Goal: Check status: Check status

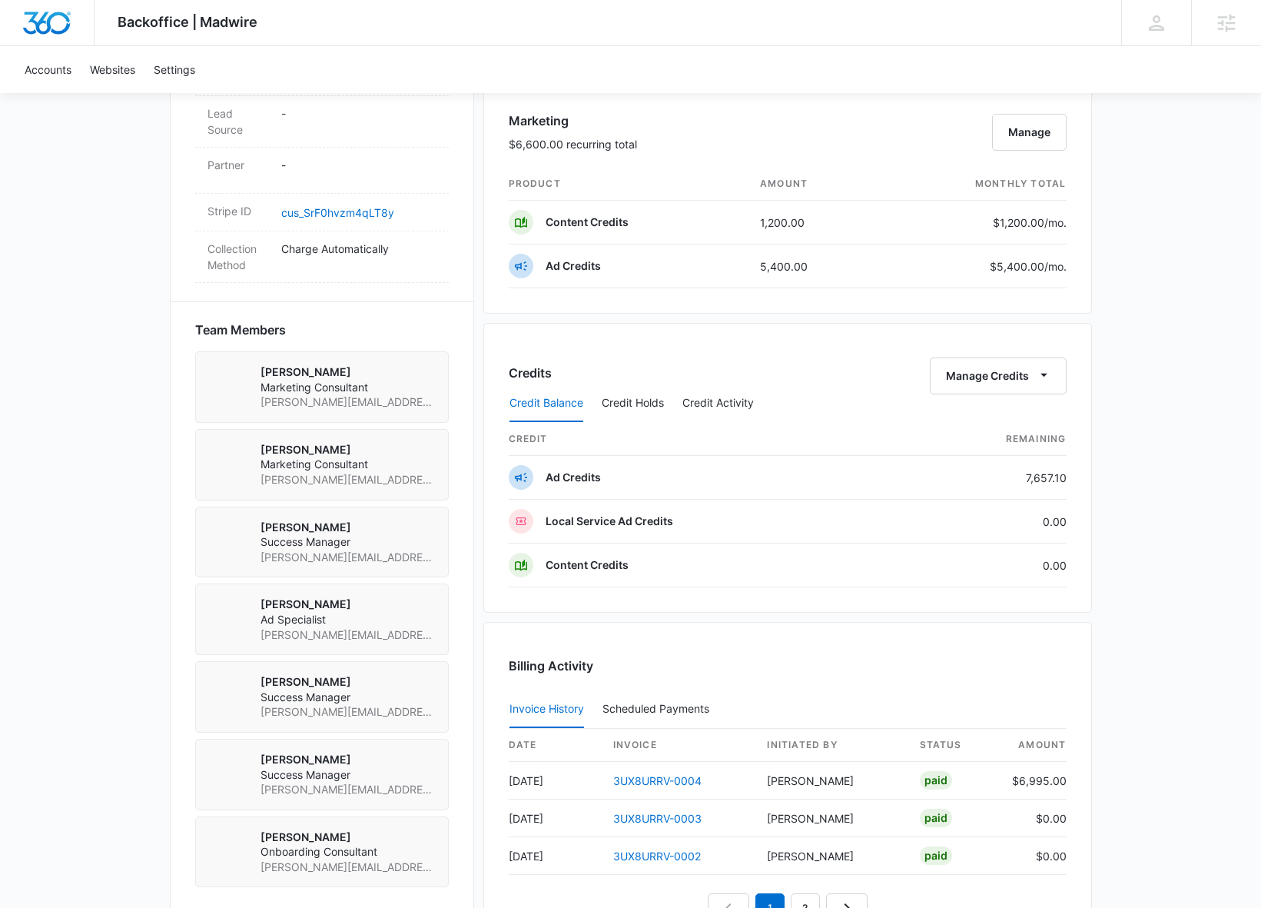
scroll to position [968, 0]
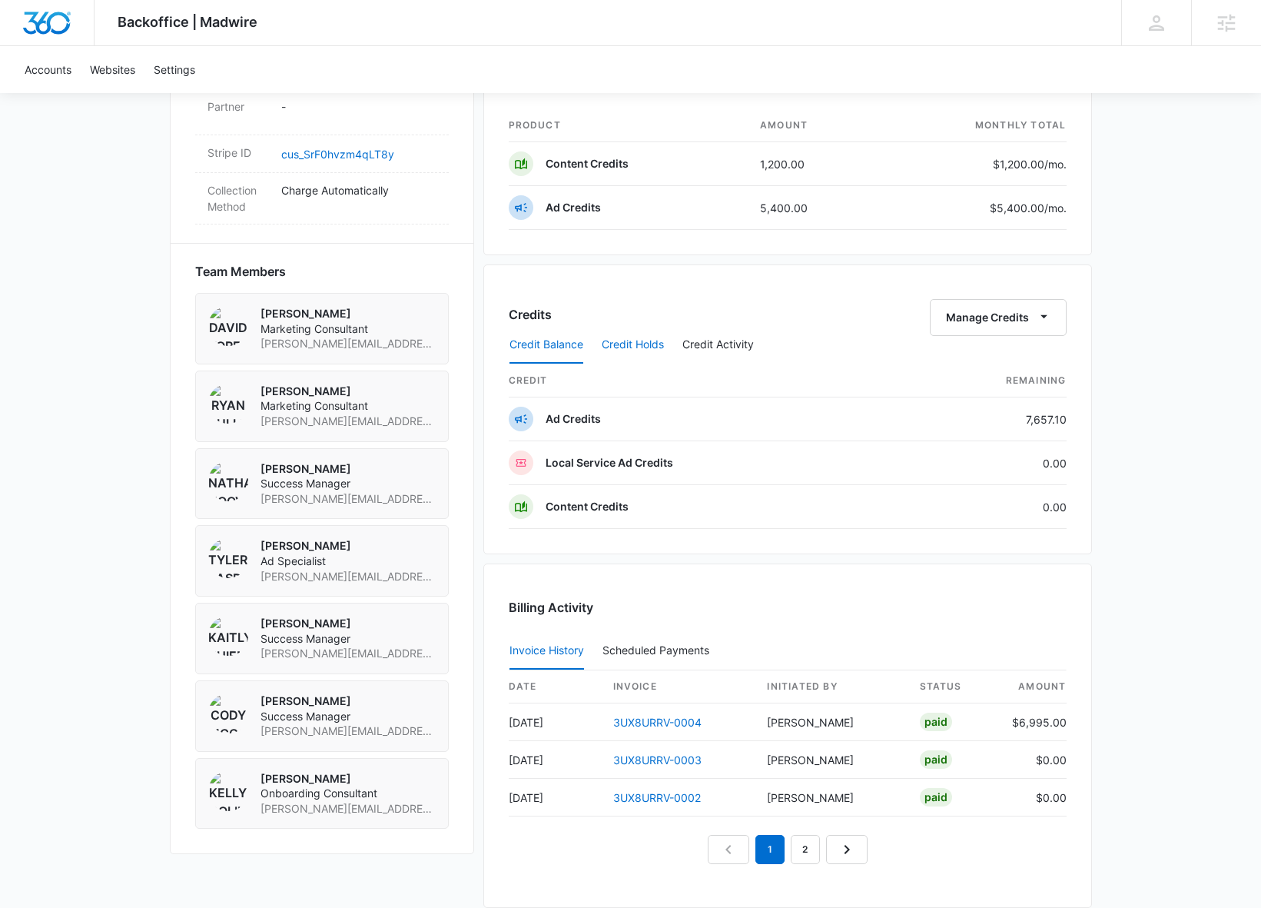
click at [646, 346] on button "Credit Holds" at bounding box center [633, 345] width 62 height 37
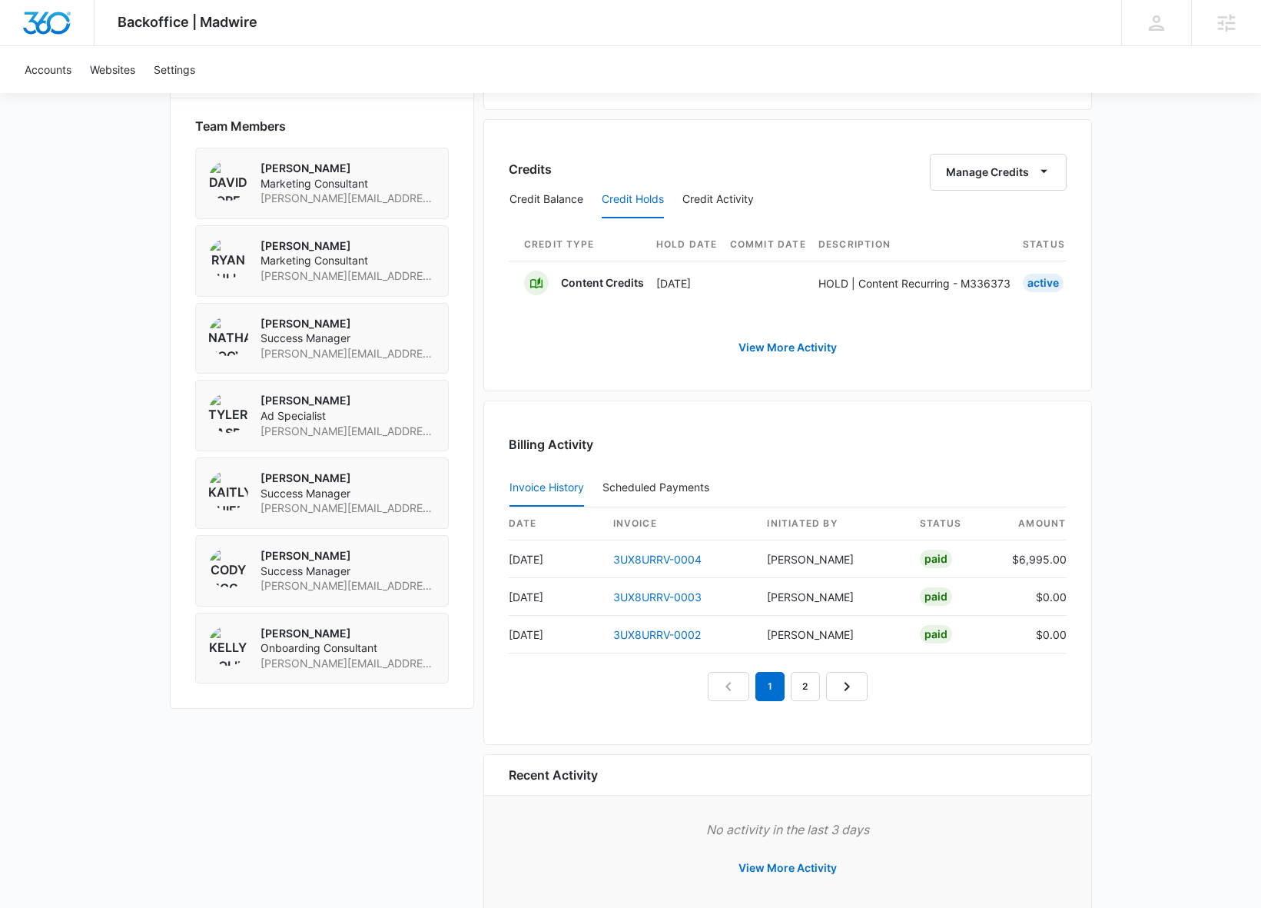
scroll to position [1158, 0]
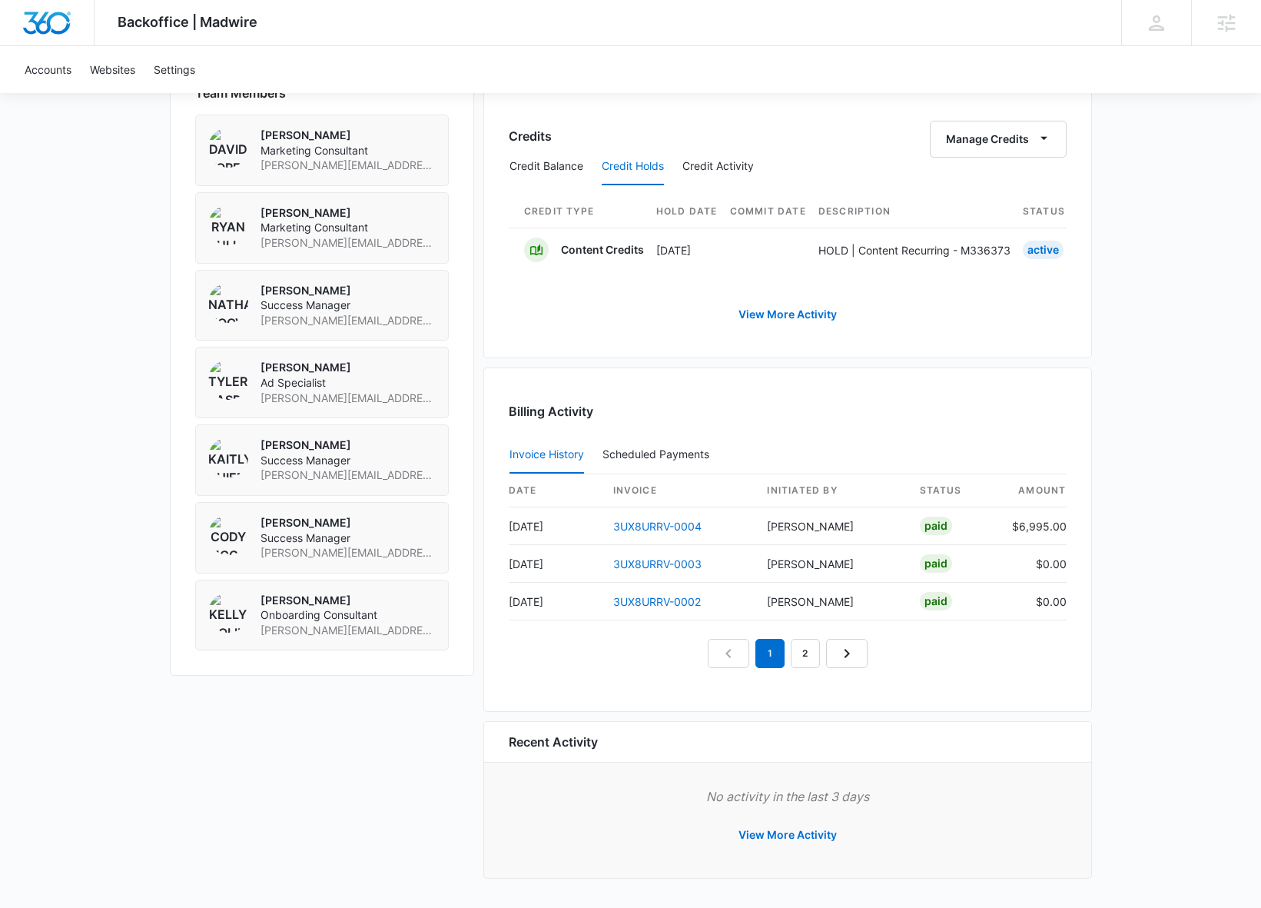
click at [557, 454] on button "Invoice History" at bounding box center [547, 455] width 75 height 37
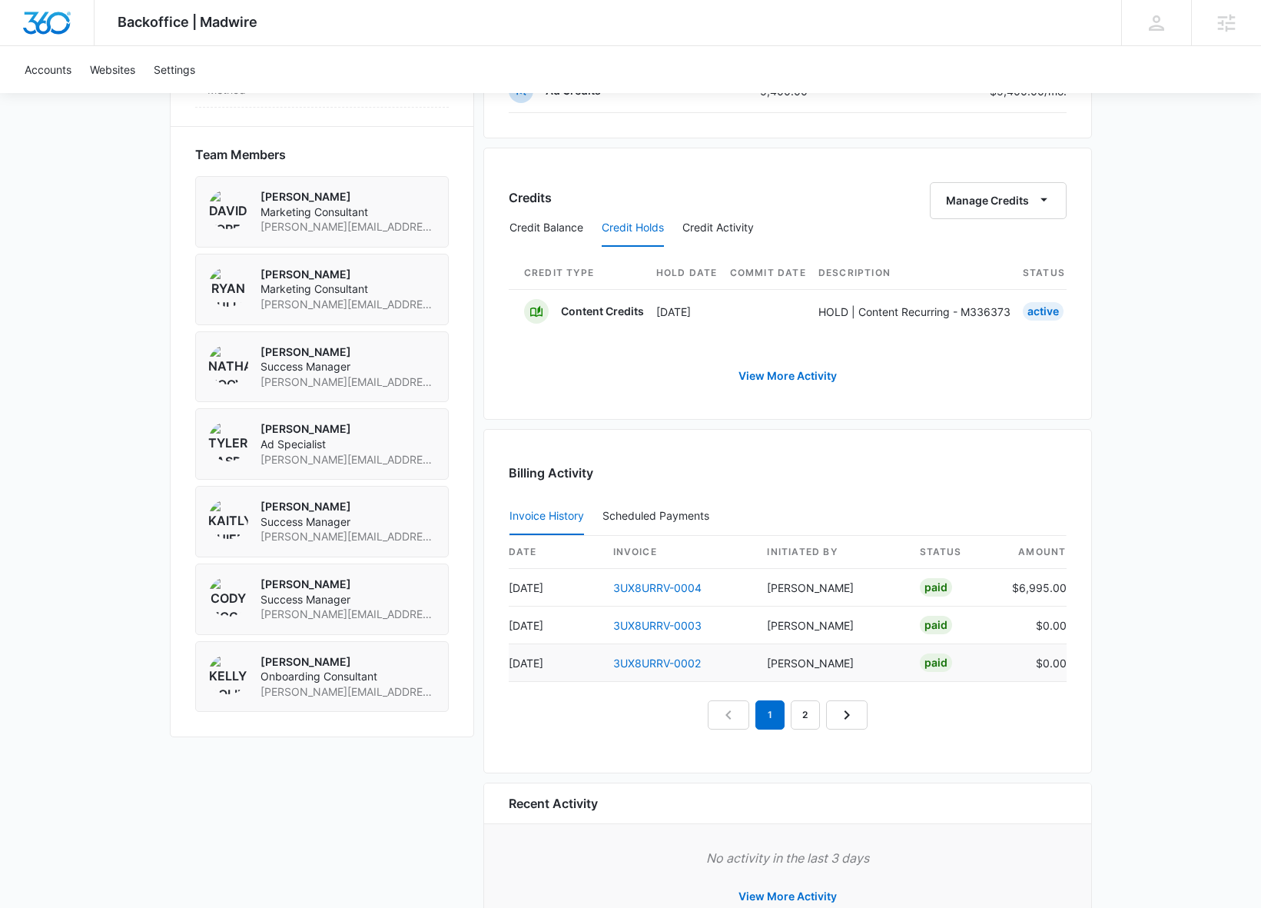
scroll to position [1154, 0]
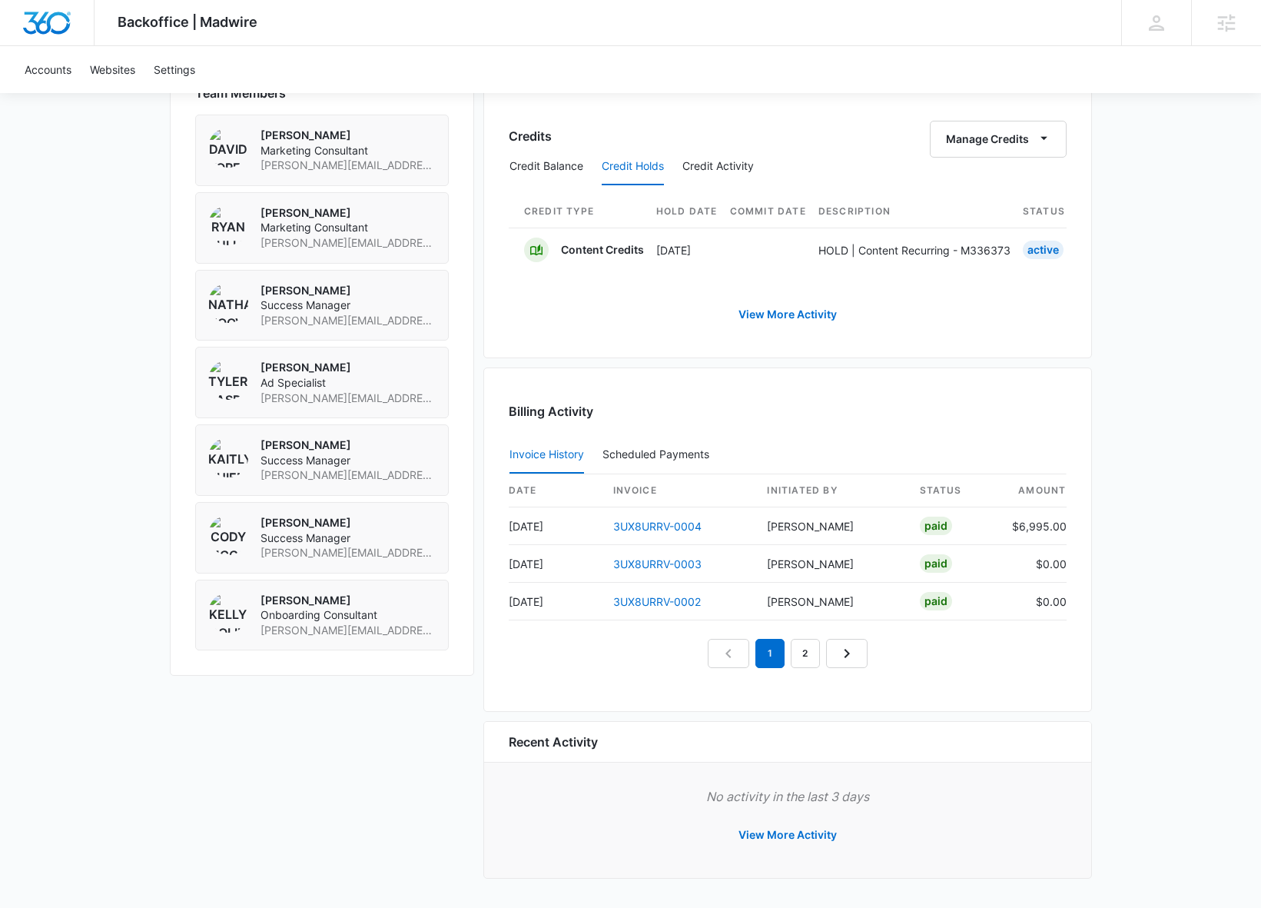
click at [563, 467] on button "Invoice History" at bounding box center [547, 455] width 75 height 37
drag, startPoint x: 1002, startPoint y: 528, endPoint x: 1062, endPoint y: 515, distance: 61.4
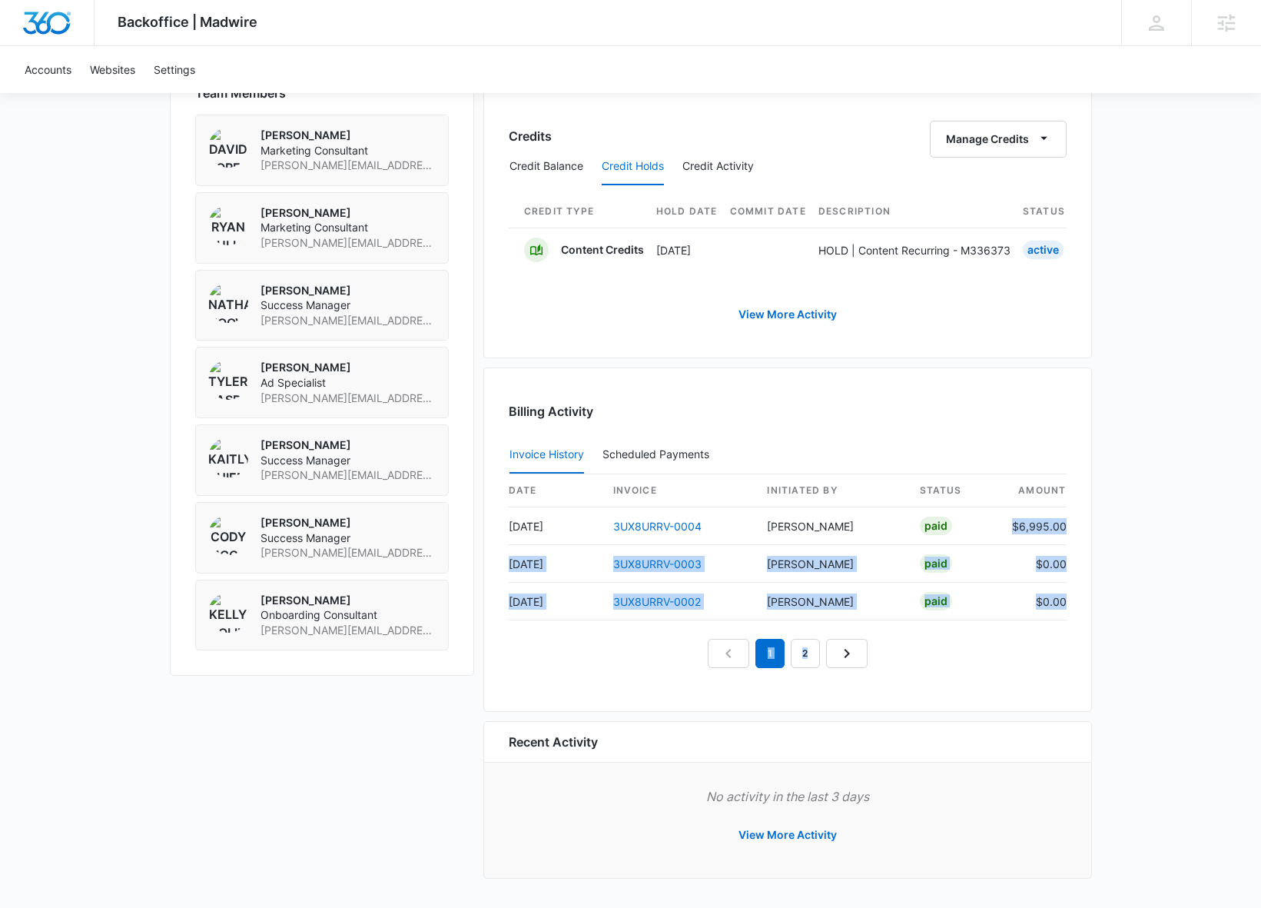
scroll to position [630, 0]
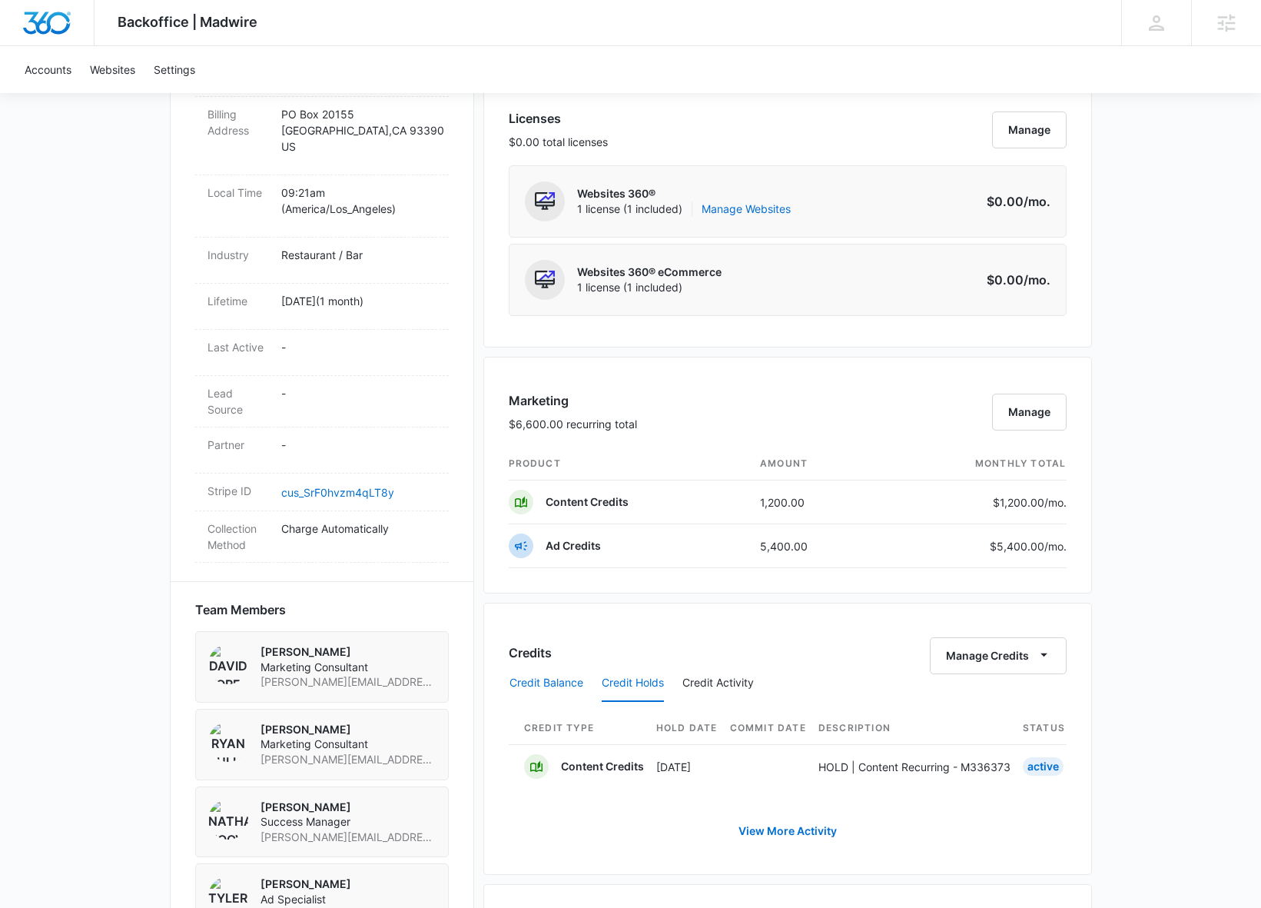
click at [562, 677] on button "Credit Balance" at bounding box center [547, 683] width 74 height 37
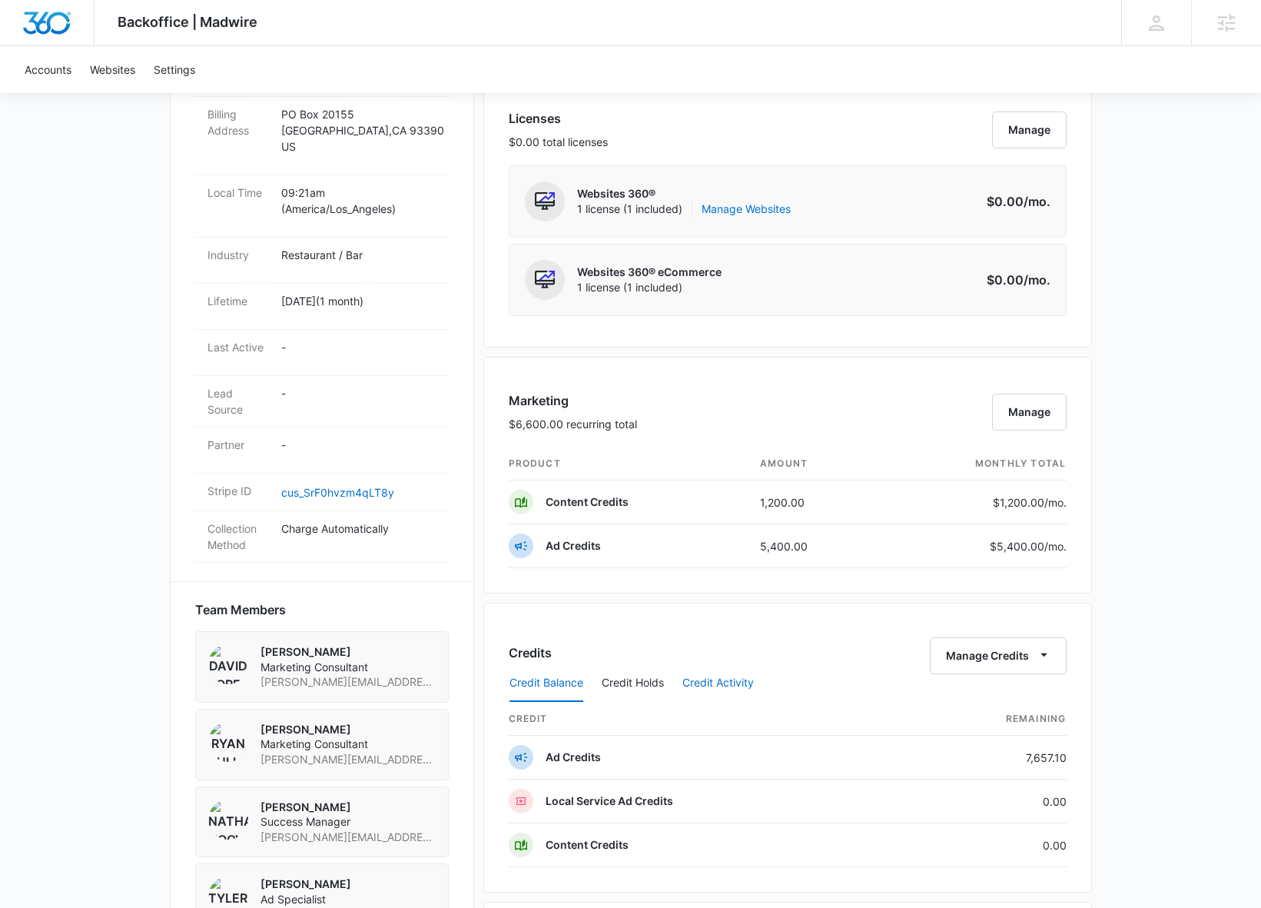
click at [744, 679] on button "Credit Activity" at bounding box center [718, 683] width 71 height 37
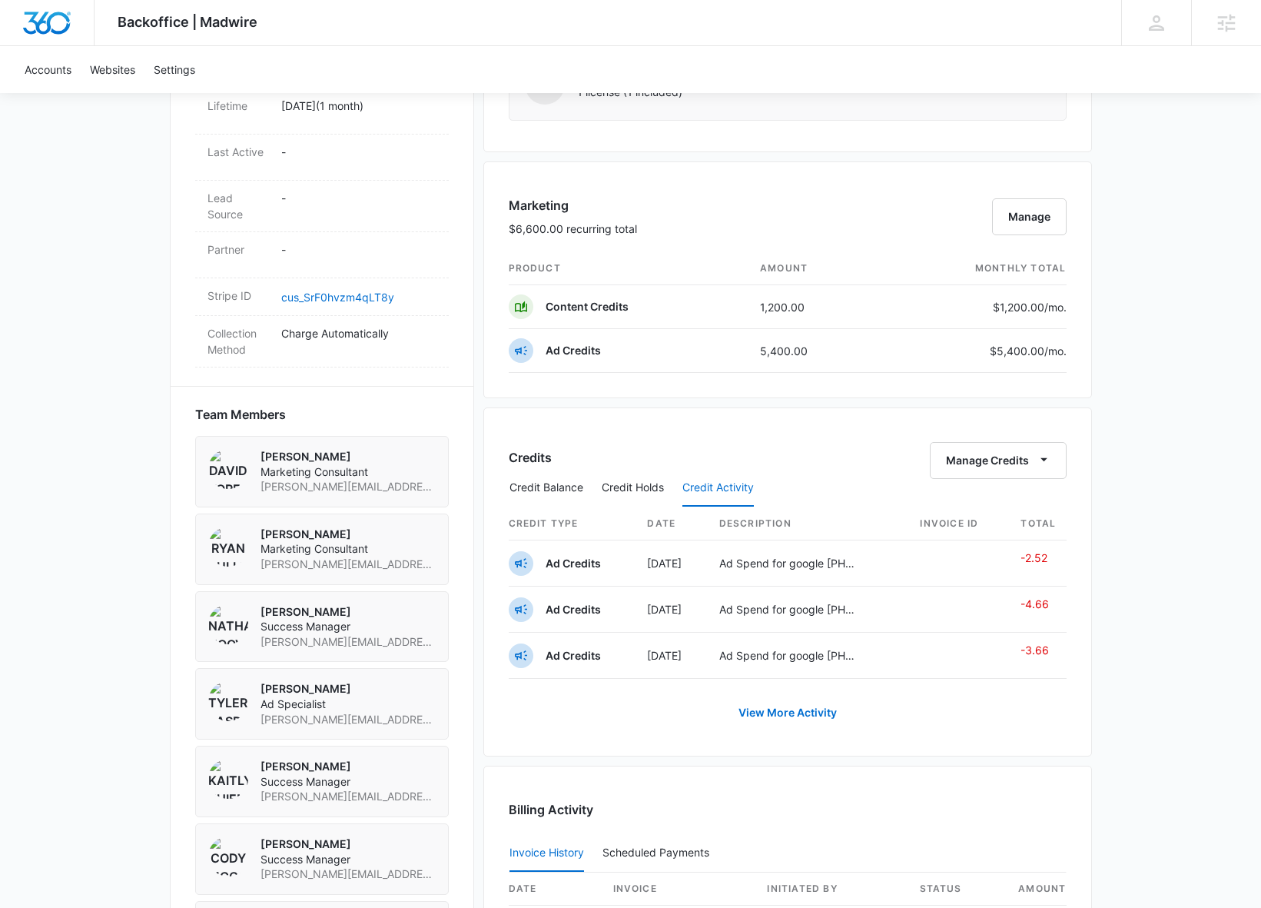
scroll to position [902, 0]
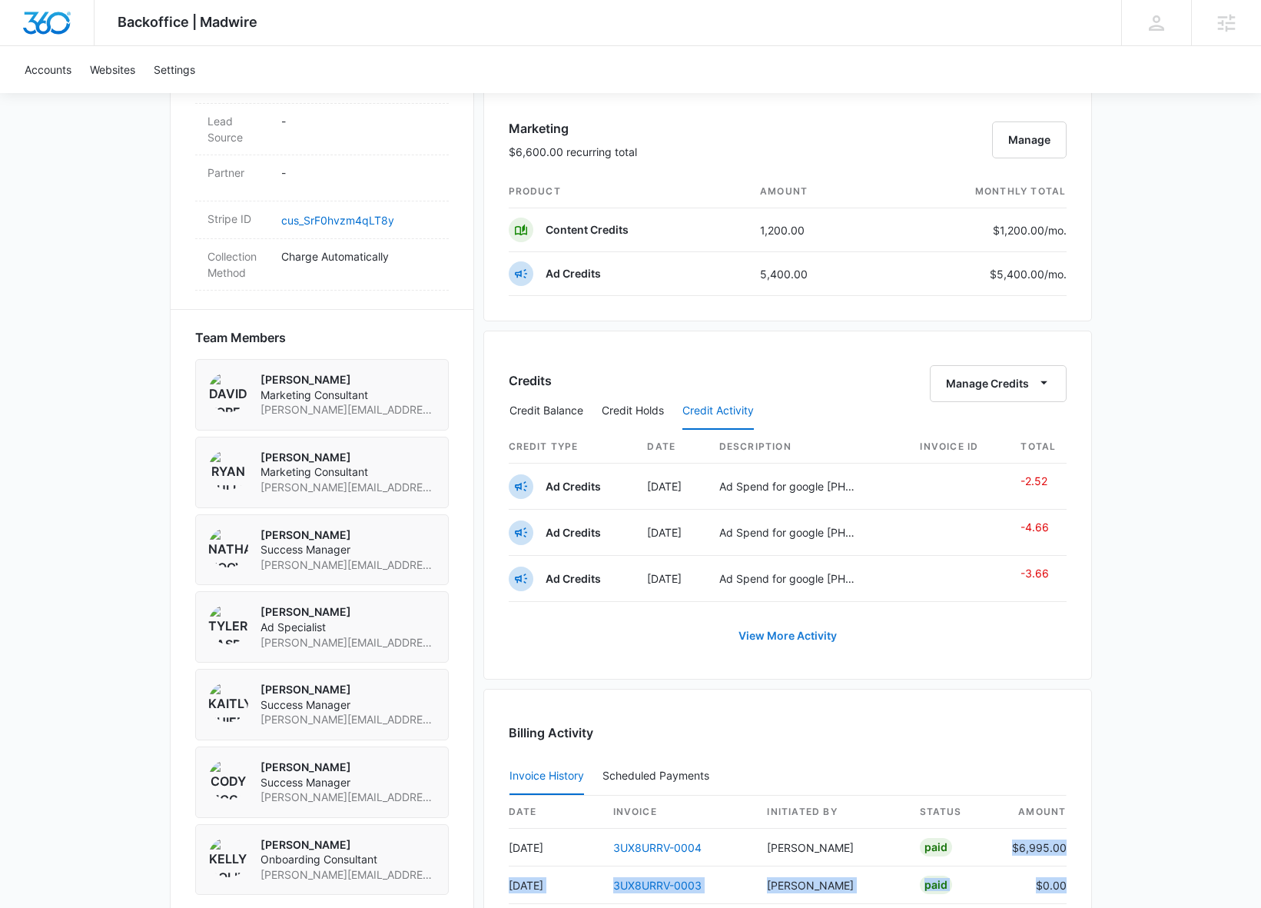
click at [796, 630] on link "View More Activity" at bounding box center [787, 635] width 129 height 37
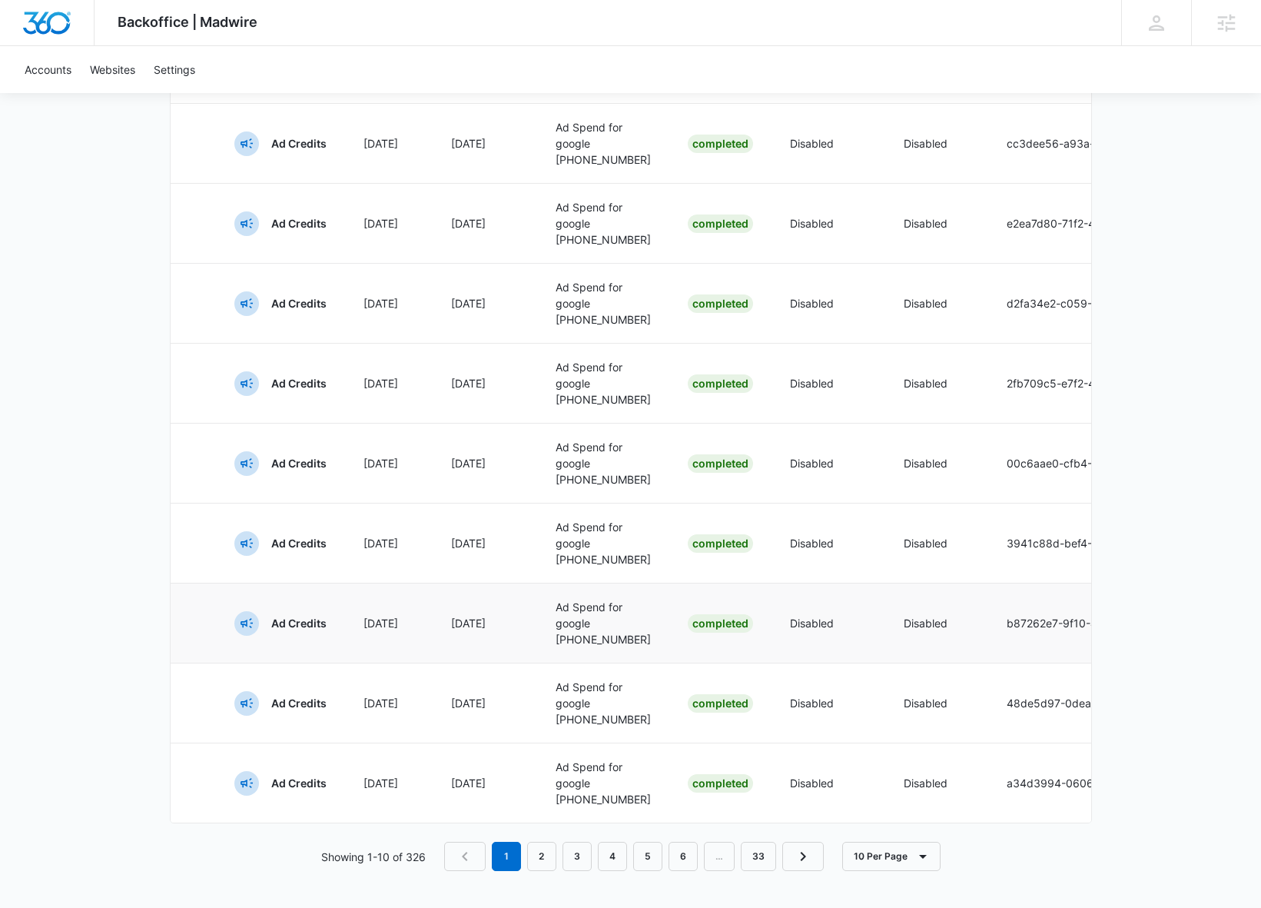
scroll to position [750, 0]
click at [544, 856] on link "2" at bounding box center [541, 856] width 29 height 29
click at [581, 859] on link "3" at bounding box center [580, 856] width 29 height 29
click at [629, 854] on link "4" at bounding box center [616, 856] width 29 height 29
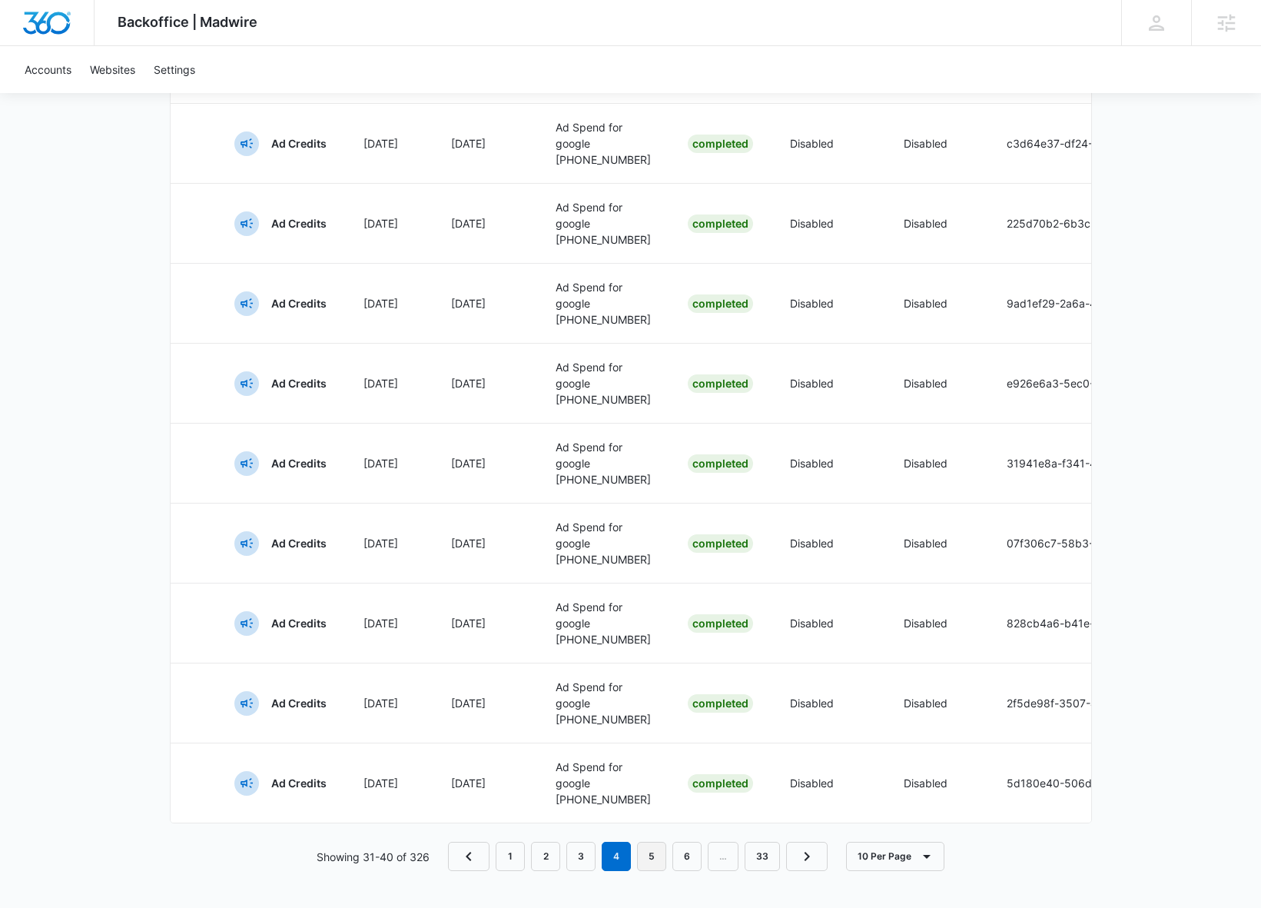
click at [657, 854] on link "5" at bounding box center [651, 856] width 29 height 29
click at [671, 853] on link "6" at bounding box center [670, 856] width 29 height 29
click at [676, 854] on link "7" at bounding box center [670, 856] width 29 height 29
click at [669, 849] on link "8" at bounding box center [670, 856] width 29 height 29
click at [680, 854] on link "9" at bounding box center [667, 856] width 29 height 29
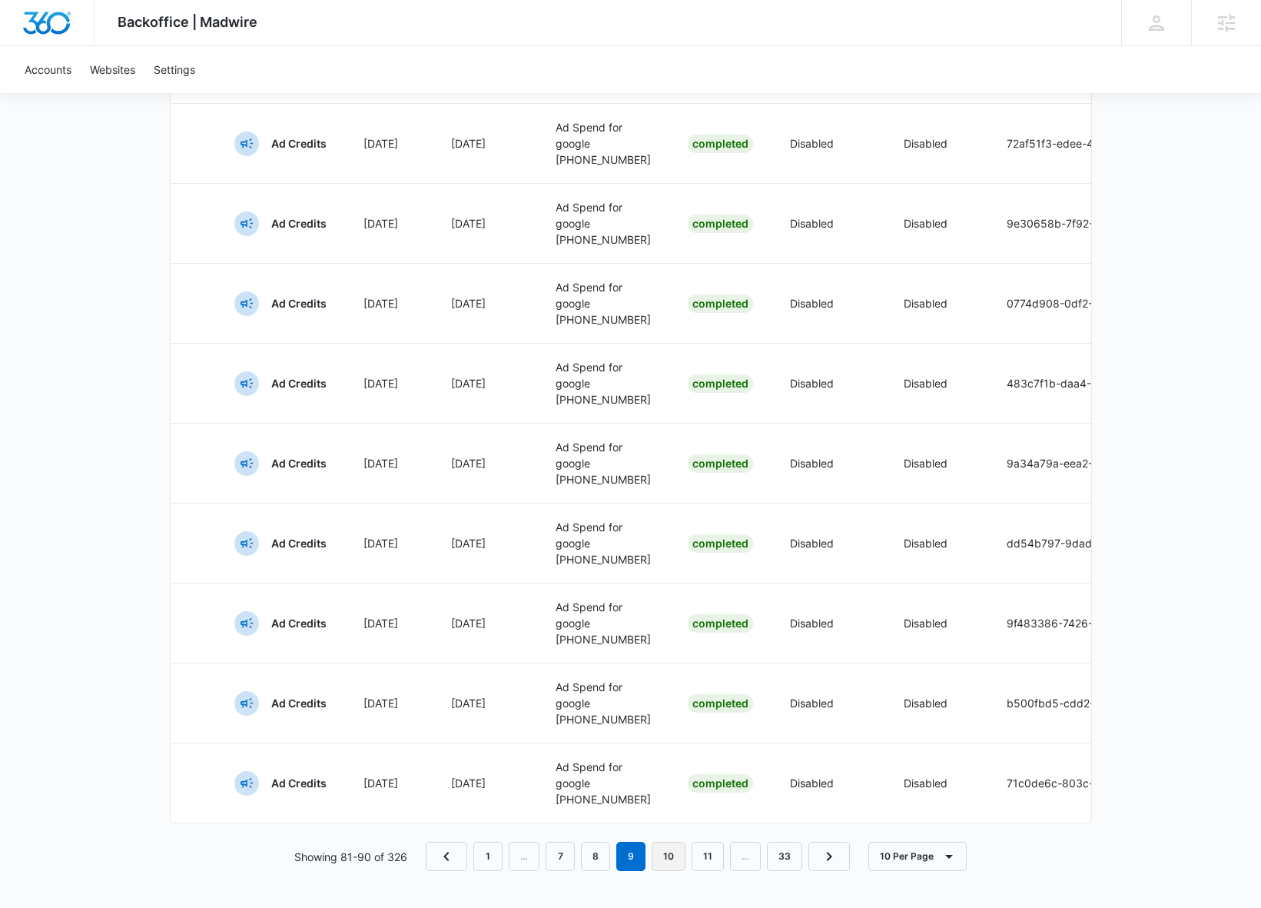
click at [677, 858] on link "10" at bounding box center [669, 856] width 34 height 29
click at [671, 856] on link "11" at bounding box center [673, 856] width 32 height 29
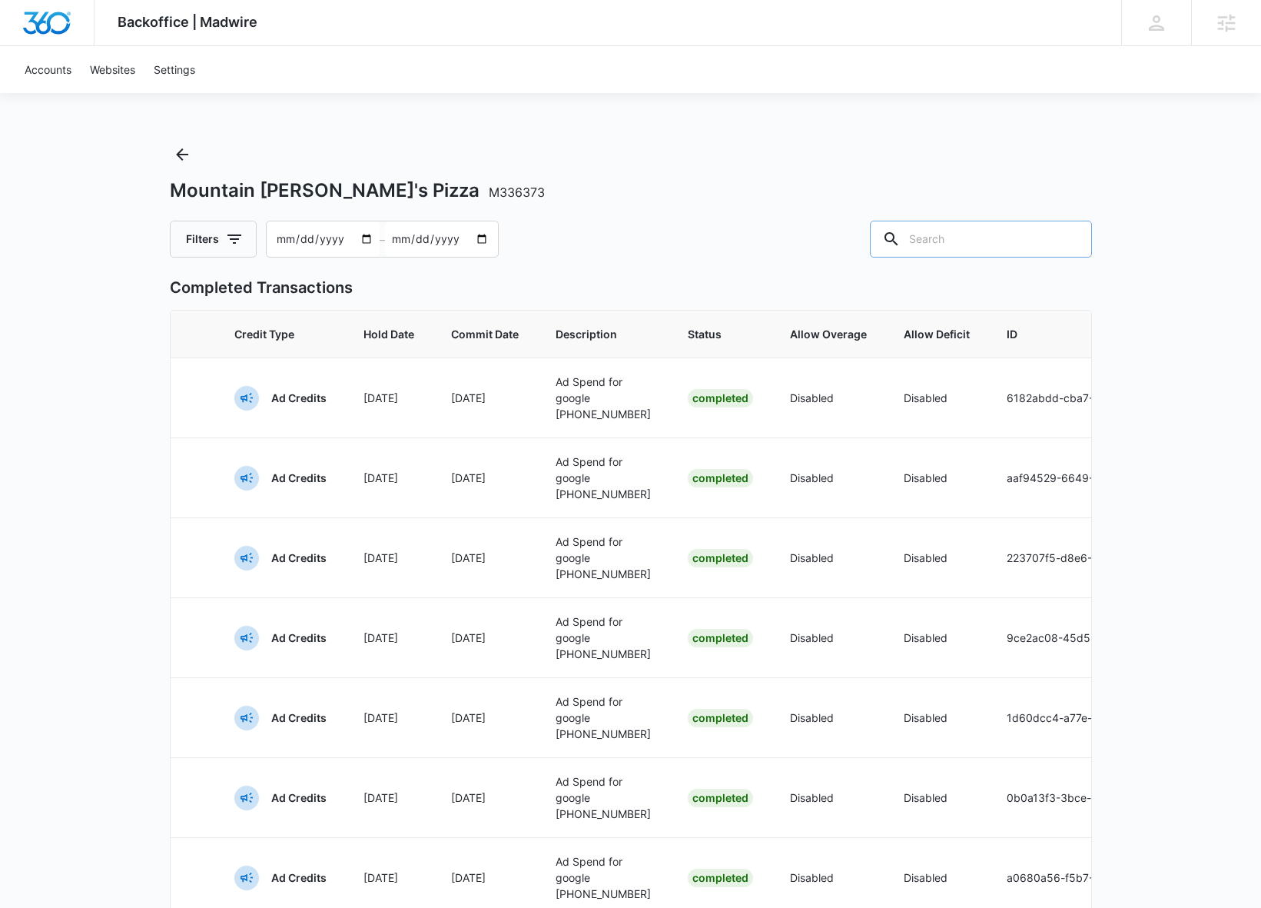
click at [983, 250] on input "text" at bounding box center [981, 239] width 222 height 37
type input "content"
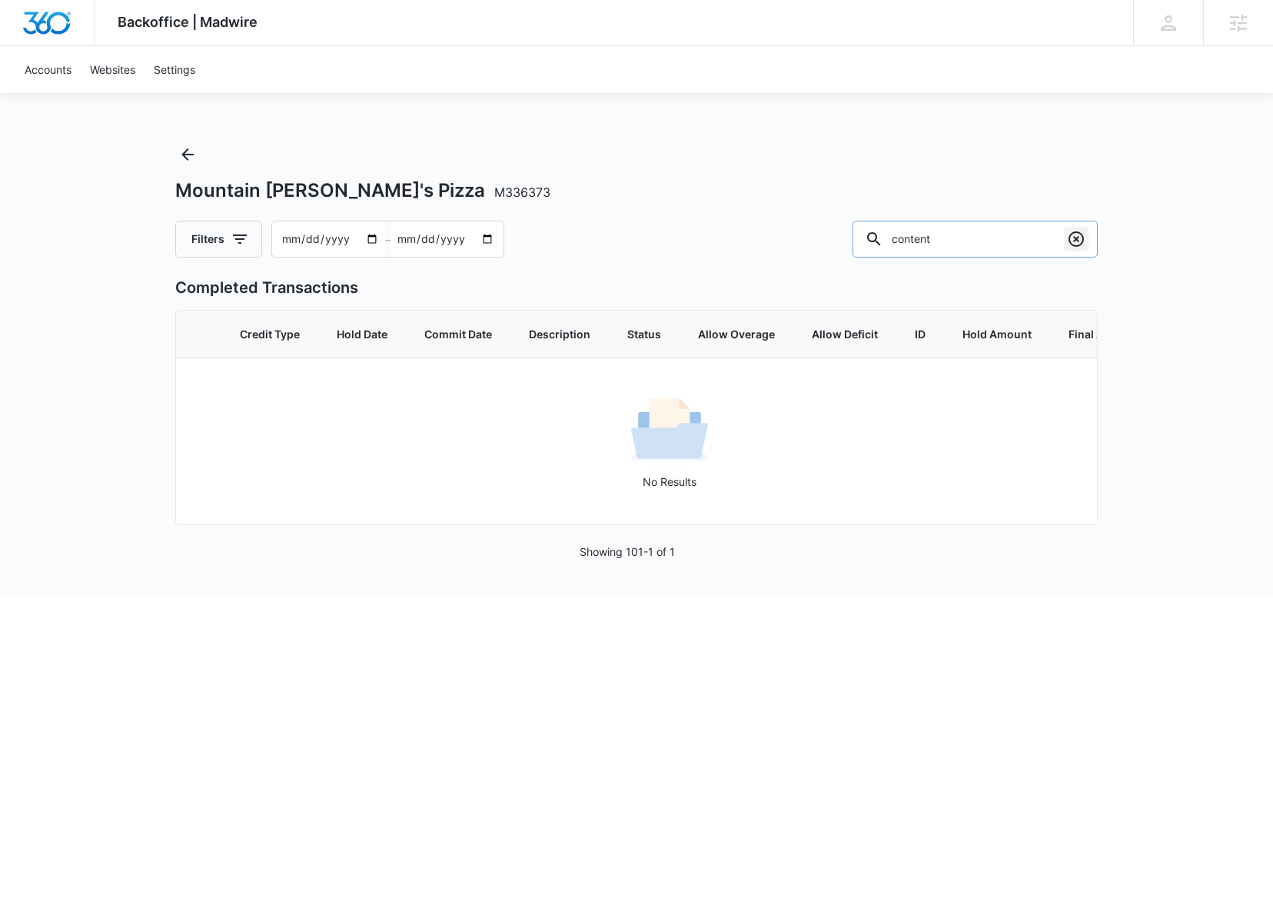
click at [1081, 235] on icon "Clear" at bounding box center [1076, 239] width 18 height 18
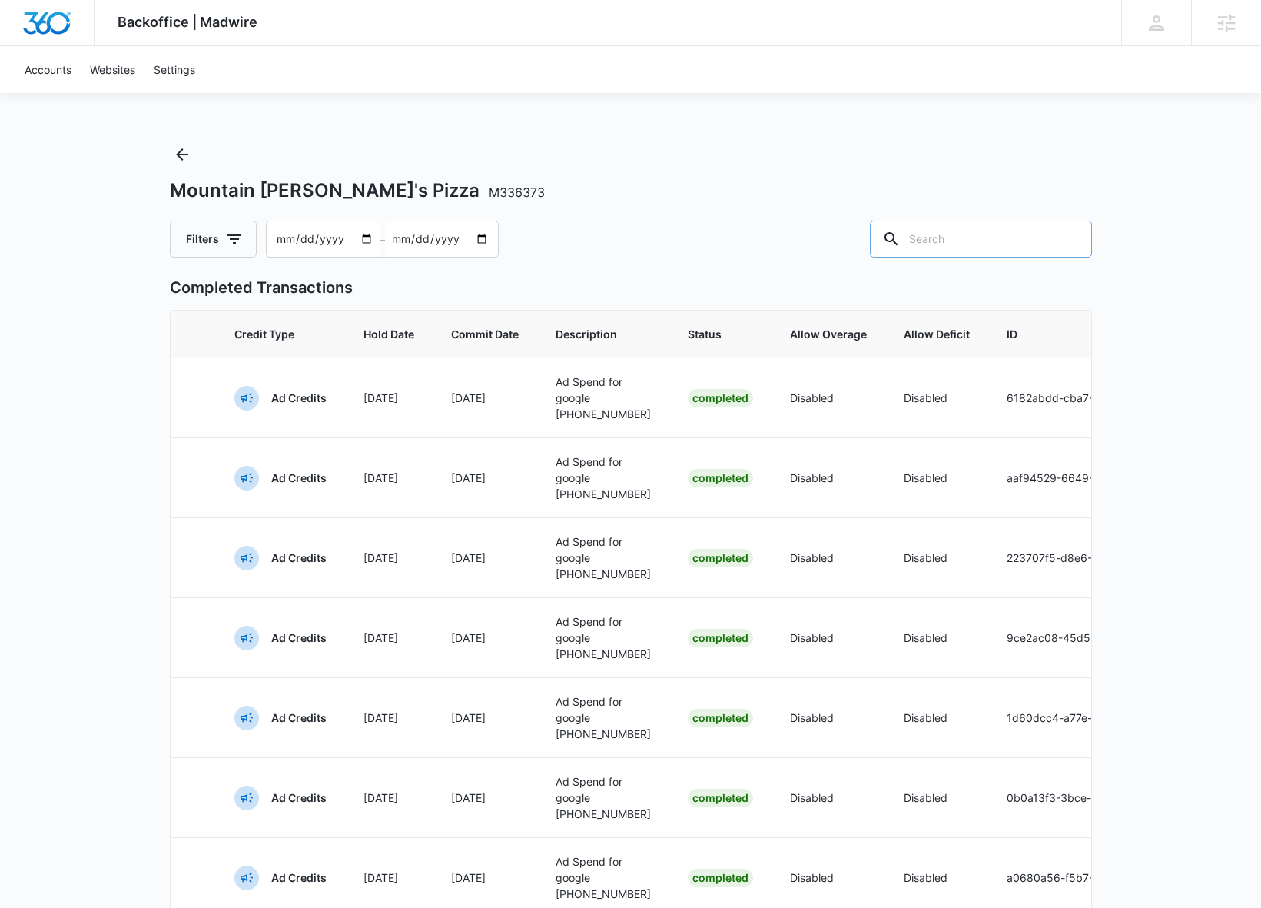
scroll to position [507, 0]
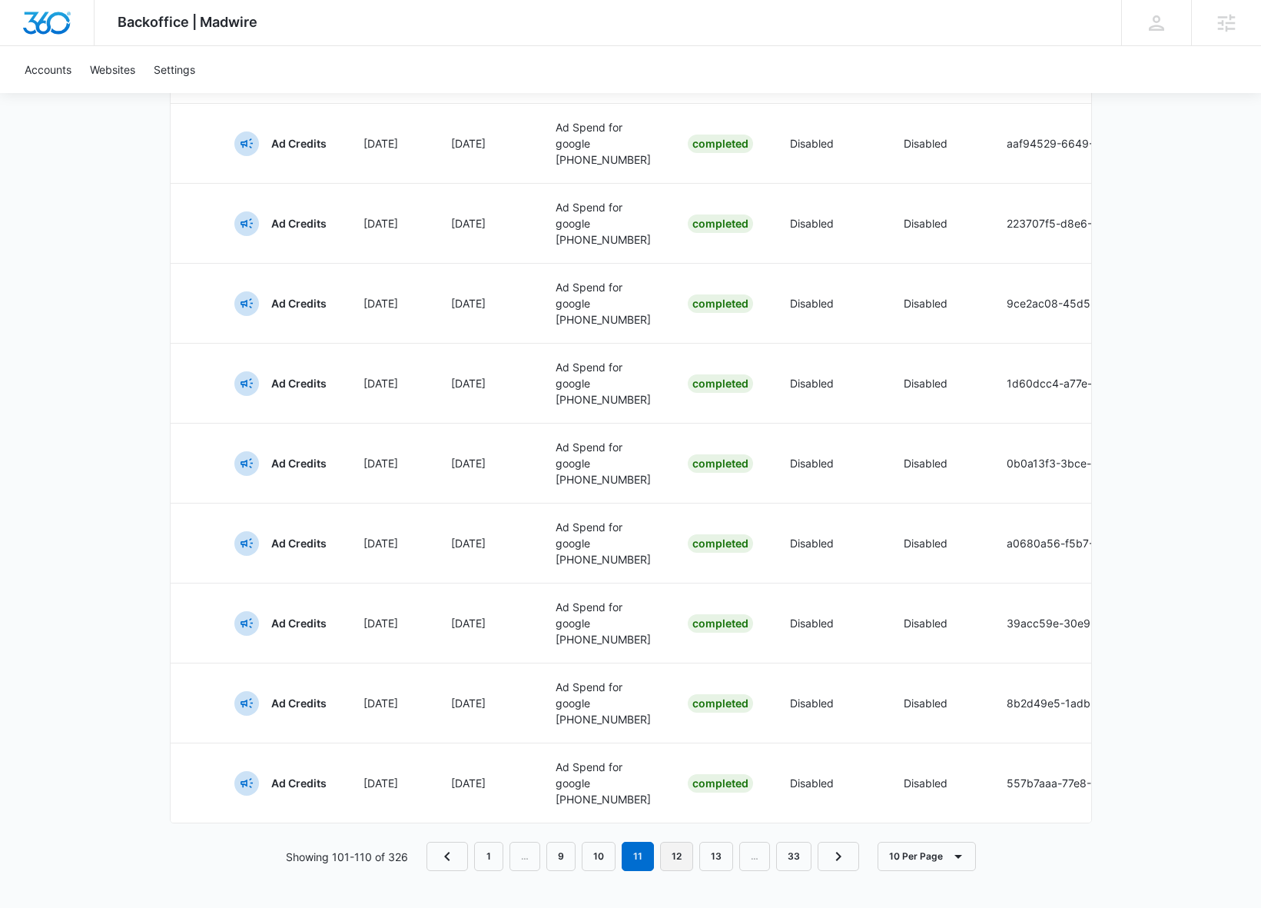
click at [677, 862] on link "12" at bounding box center [676, 856] width 33 height 29
click at [840, 862] on icon "Next Page" at bounding box center [840, 856] width 18 height 18
click at [729, 859] on link "15" at bounding box center [719, 856] width 34 height 29
click at [833, 858] on icon "Next Page" at bounding box center [842, 856] width 18 height 18
click at [719, 870] on link "18" at bounding box center [720, 856] width 34 height 29
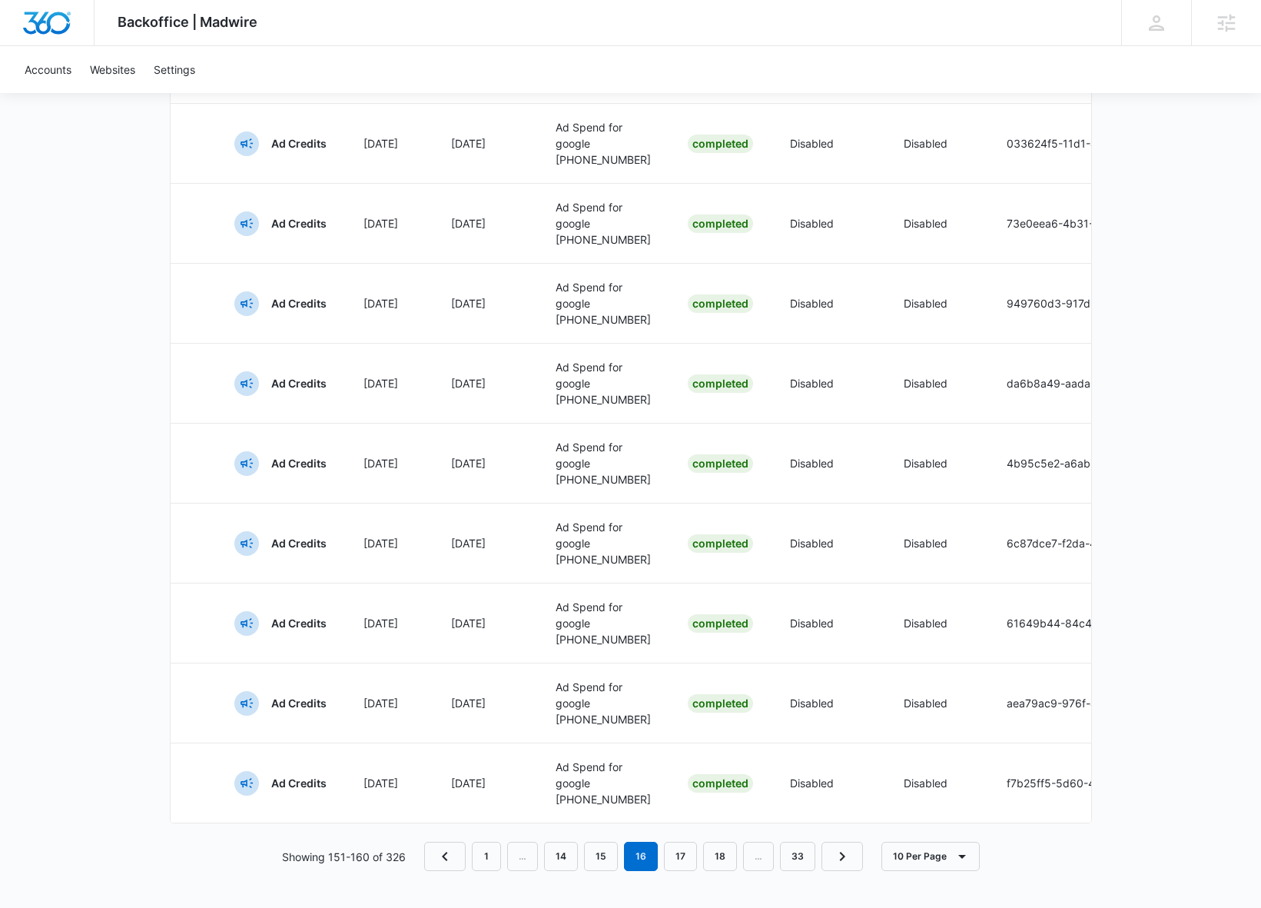
scroll to position [0, 0]
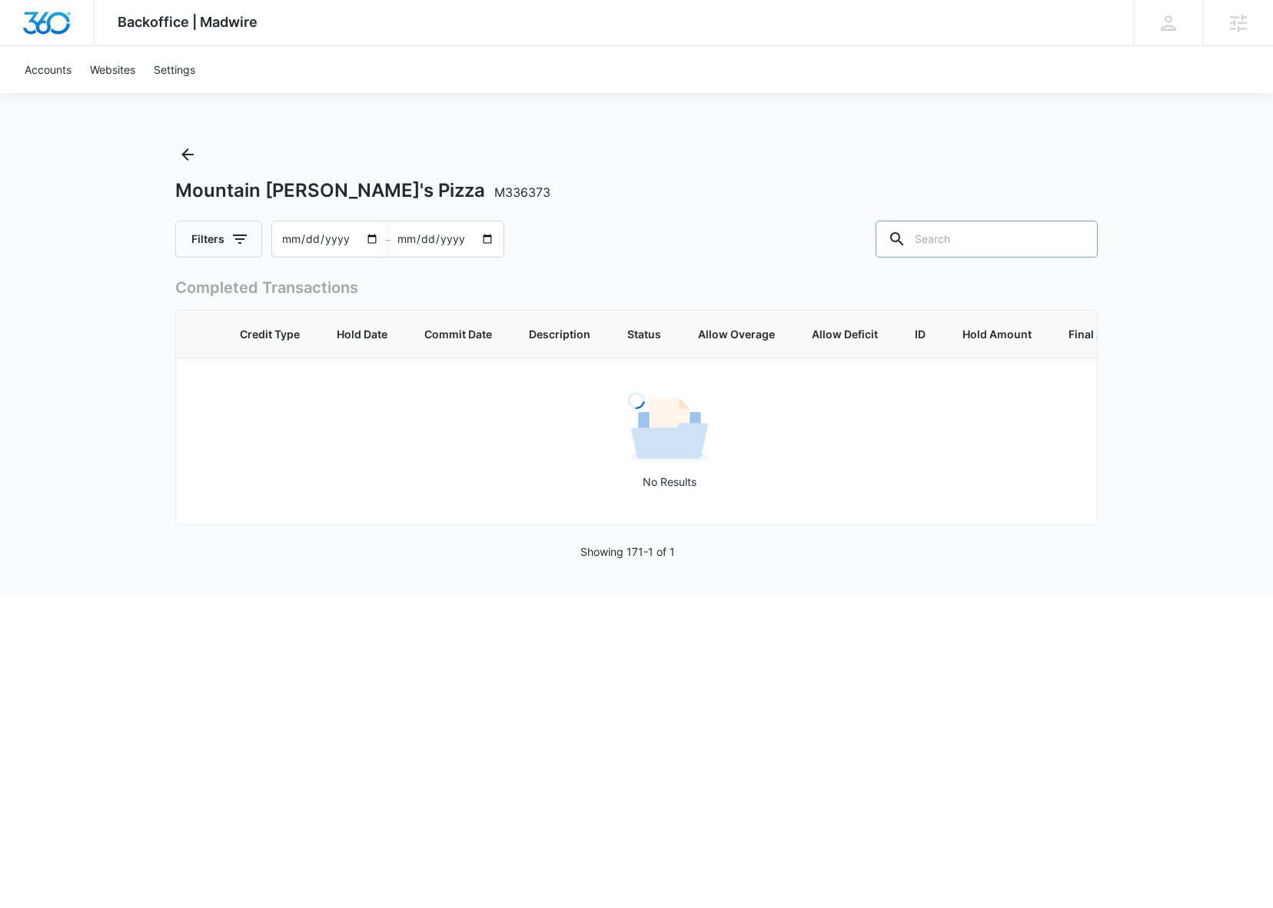
click at [719, 866] on html "Backoffice | Madwire Apps Settings Dominic Bejarano dominic.bejarano@madwire.co…" at bounding box center [636, 454] width 1273 height 908
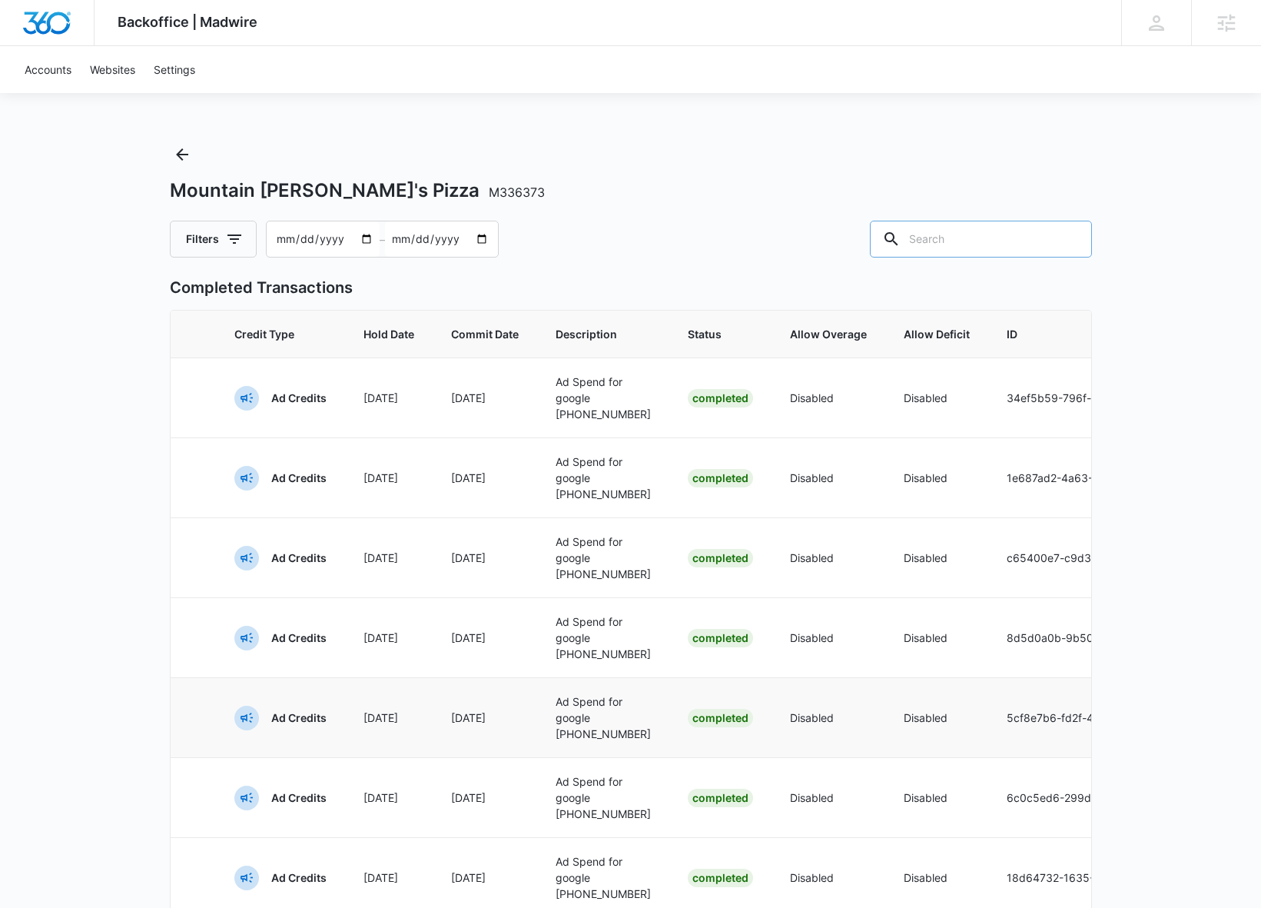
scroll to position [507, 0]
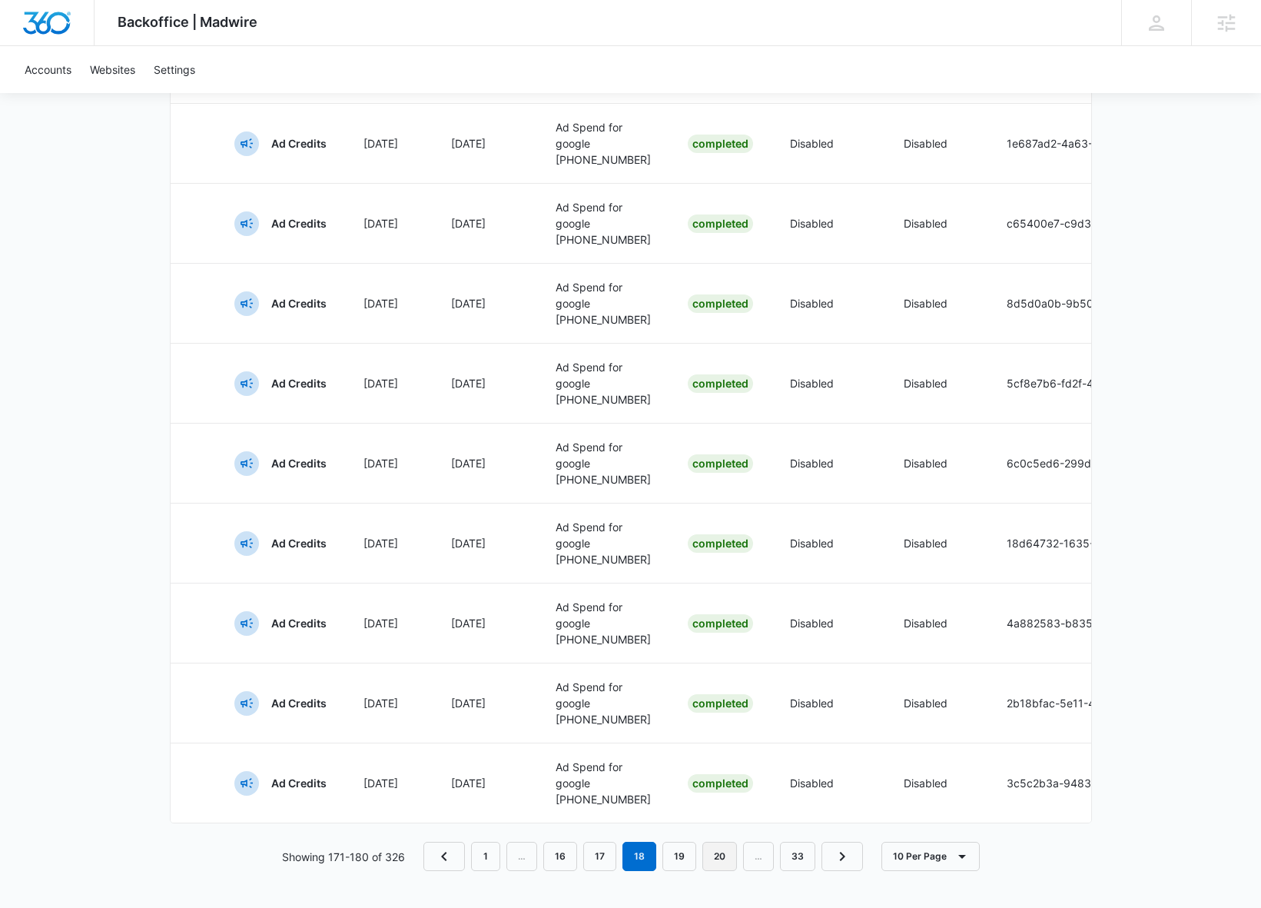
click at [722, 858] on link "20" at bounding box center [720, 856] width 35 height 29
click at [726, 856] on link "22" at bounding box center [721, 856] width 34 height 29
click at [728, 856] on link "24" at bounding box center [720, 856] width 35 height 29
click at [723, 864] on link "26" at bounding box center [722, 856] width 35 height 29
click at [696, 855] on link "27" at bounding box center [682, 856] width 34 height 29
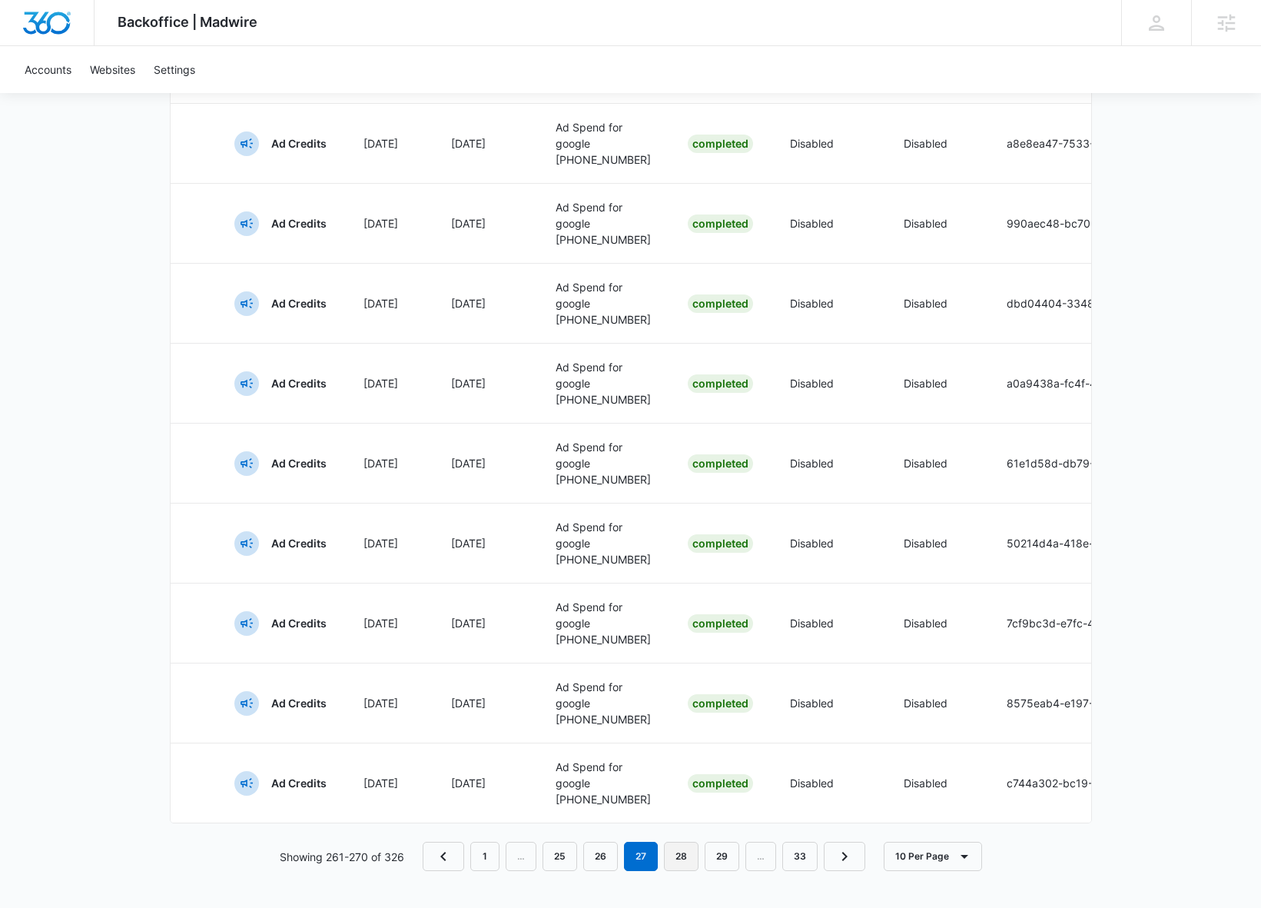
click at [687, 858] on link "28" at bounding box center [681, 856] width 35 height 29
click at [693, 856] on link "29" at bounding box center [680, 856] width 35 height 29
click at [683, 848] on link "30" at bounding box center [681, 856] width 35 height 29
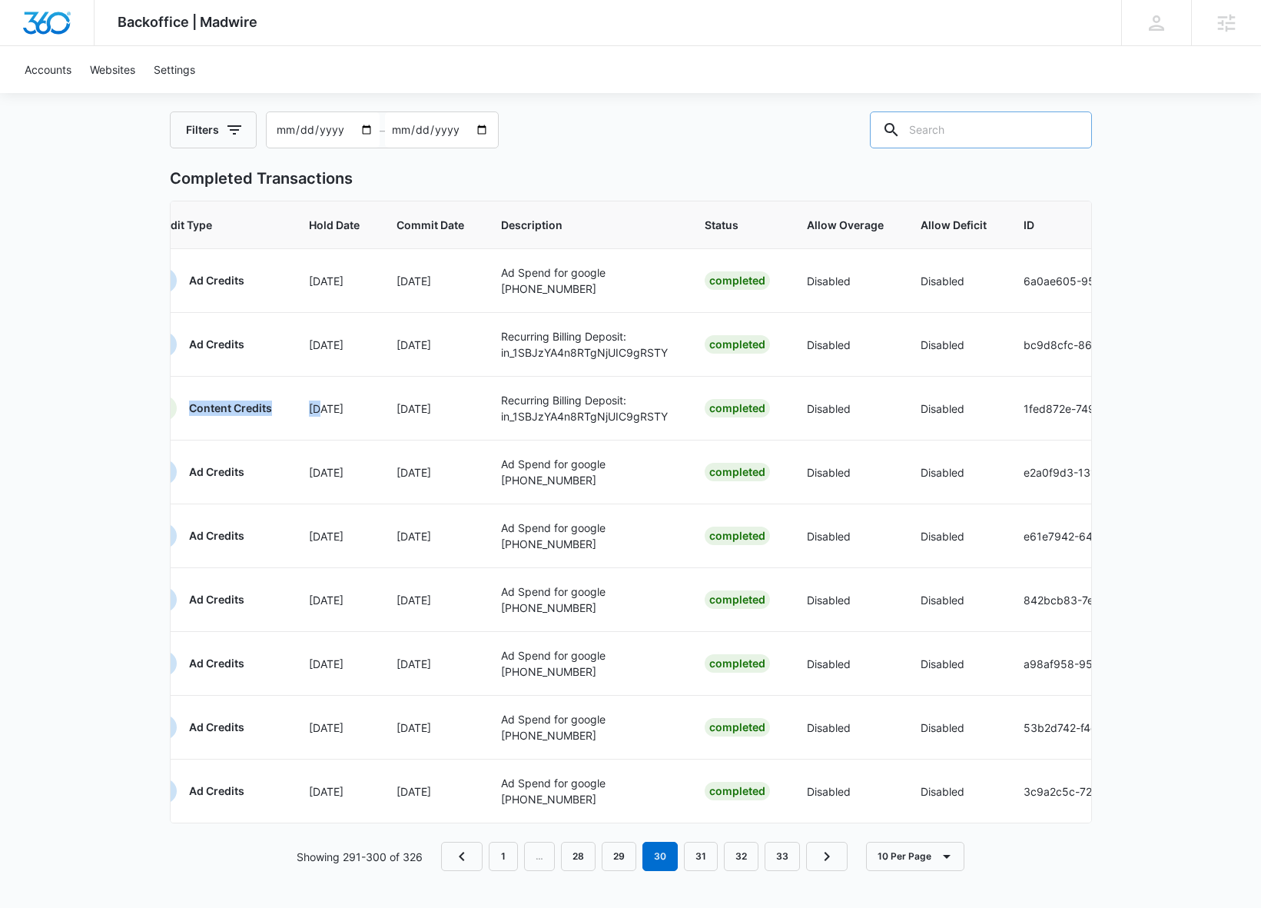
scroll to position [0, 0]
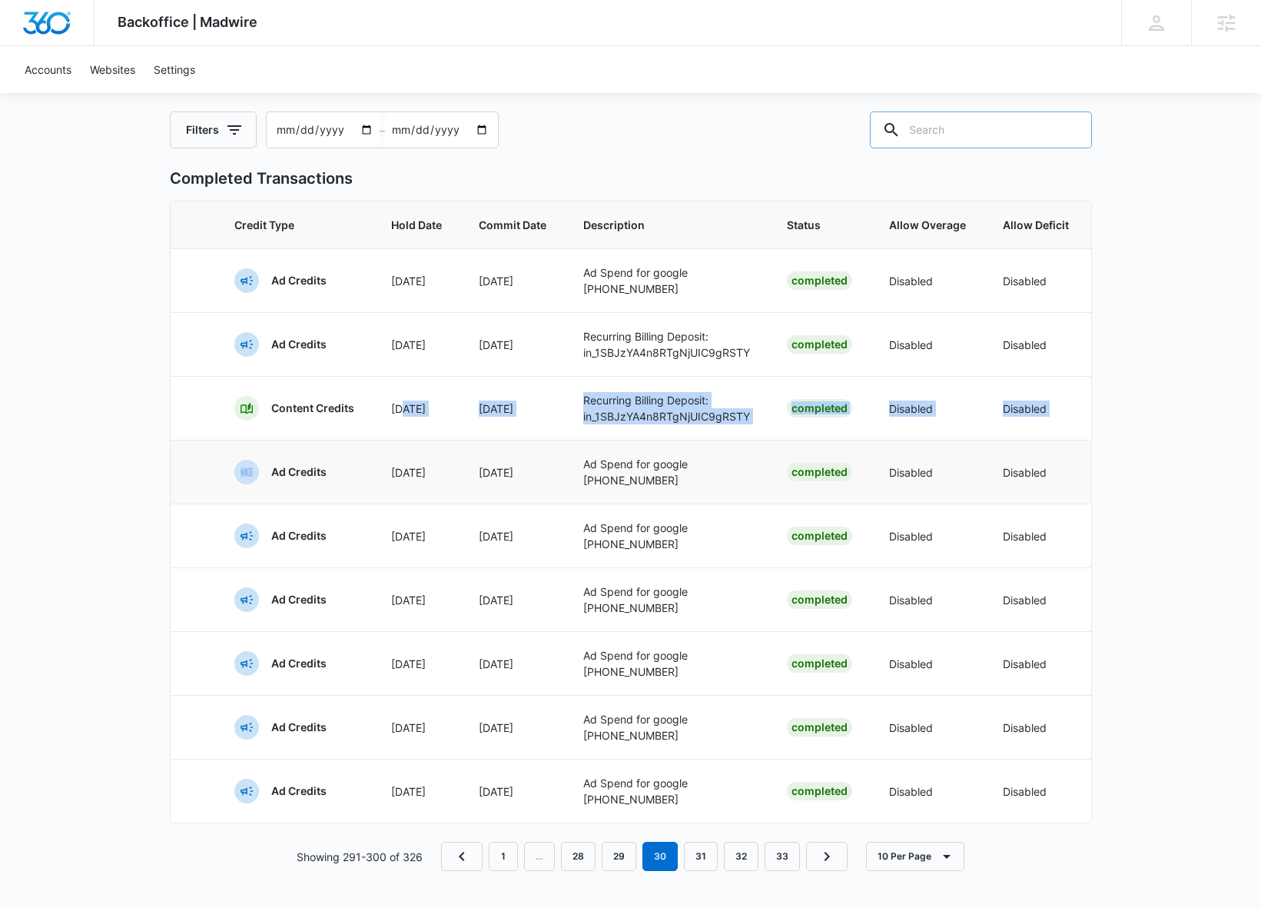
drag, startPoint x: 404, startPoint y: 390, endPoint x: 255, endPoint y: 444, distance: 158.5
click at [255, 444] on tbody "Ad Credits Sep 25 Sep 25 Ad Spend for google 996-215-1645 Completed Disabled Di…" at bounding box center [872, 535] width 1402 height 574
click at [695, 859] on link "31" at bounding box center [701, 856] width 34 height 29
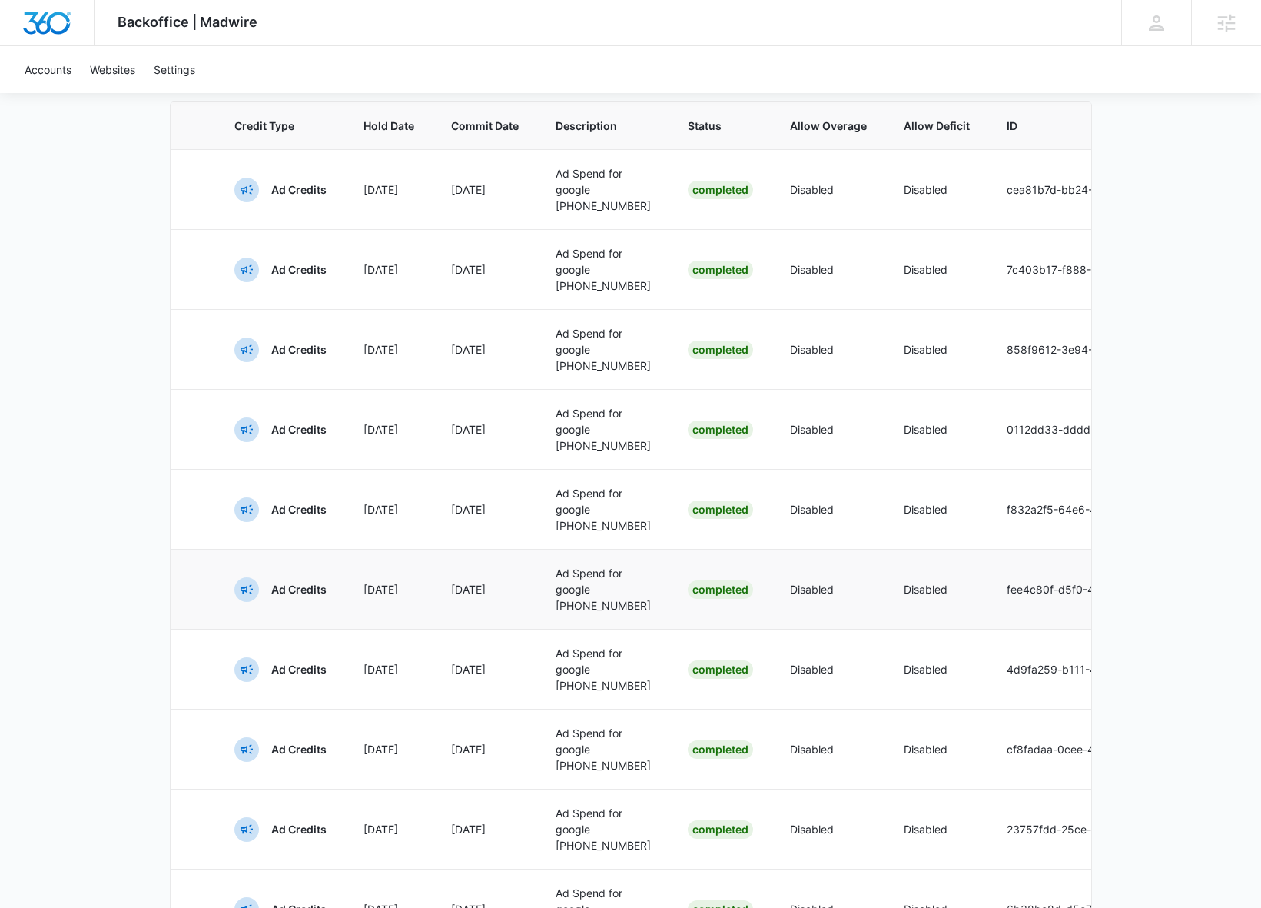
scroll to position [507, 0]
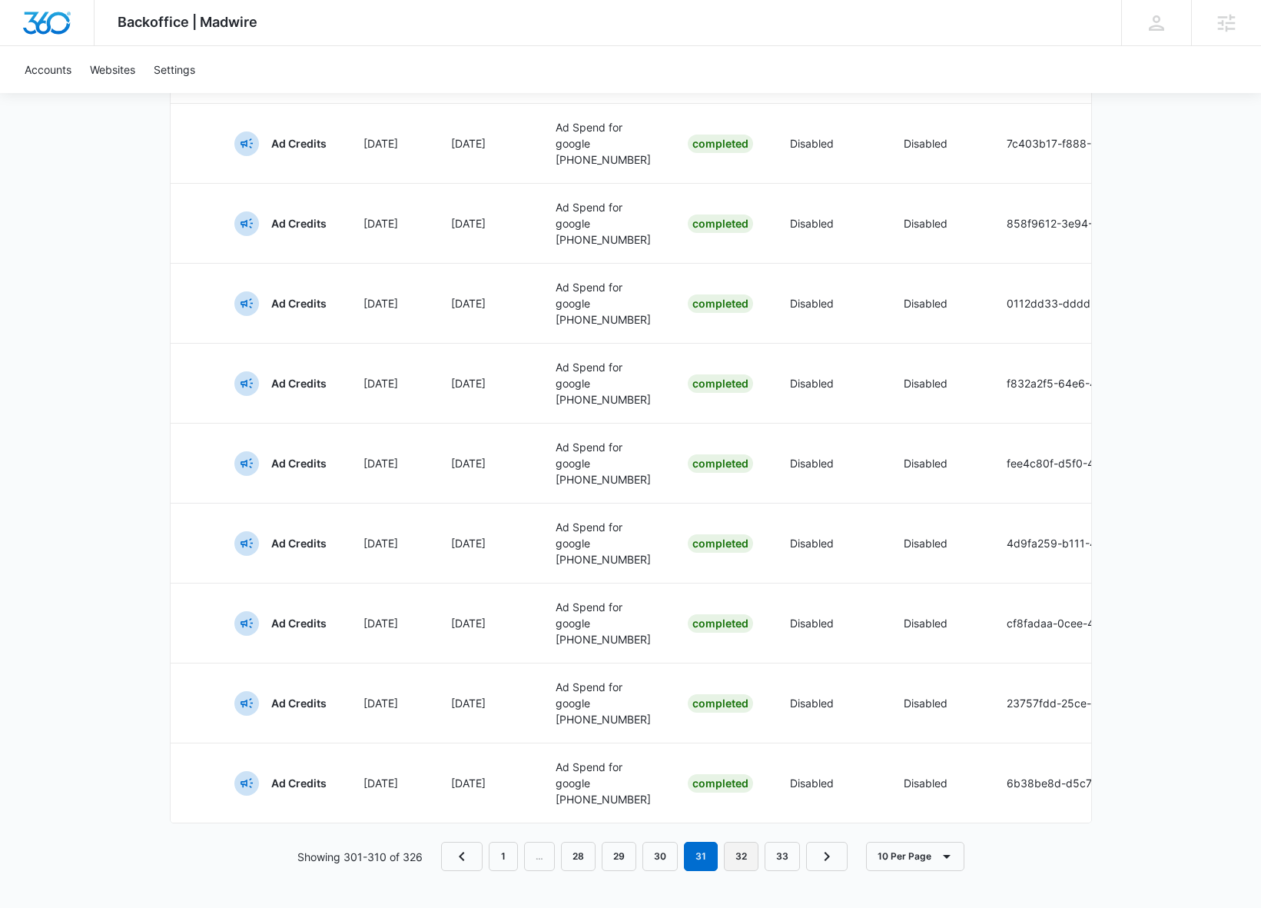
click at [724, 851] on link "32" at bounding box center [741, 856] width 35 height 29
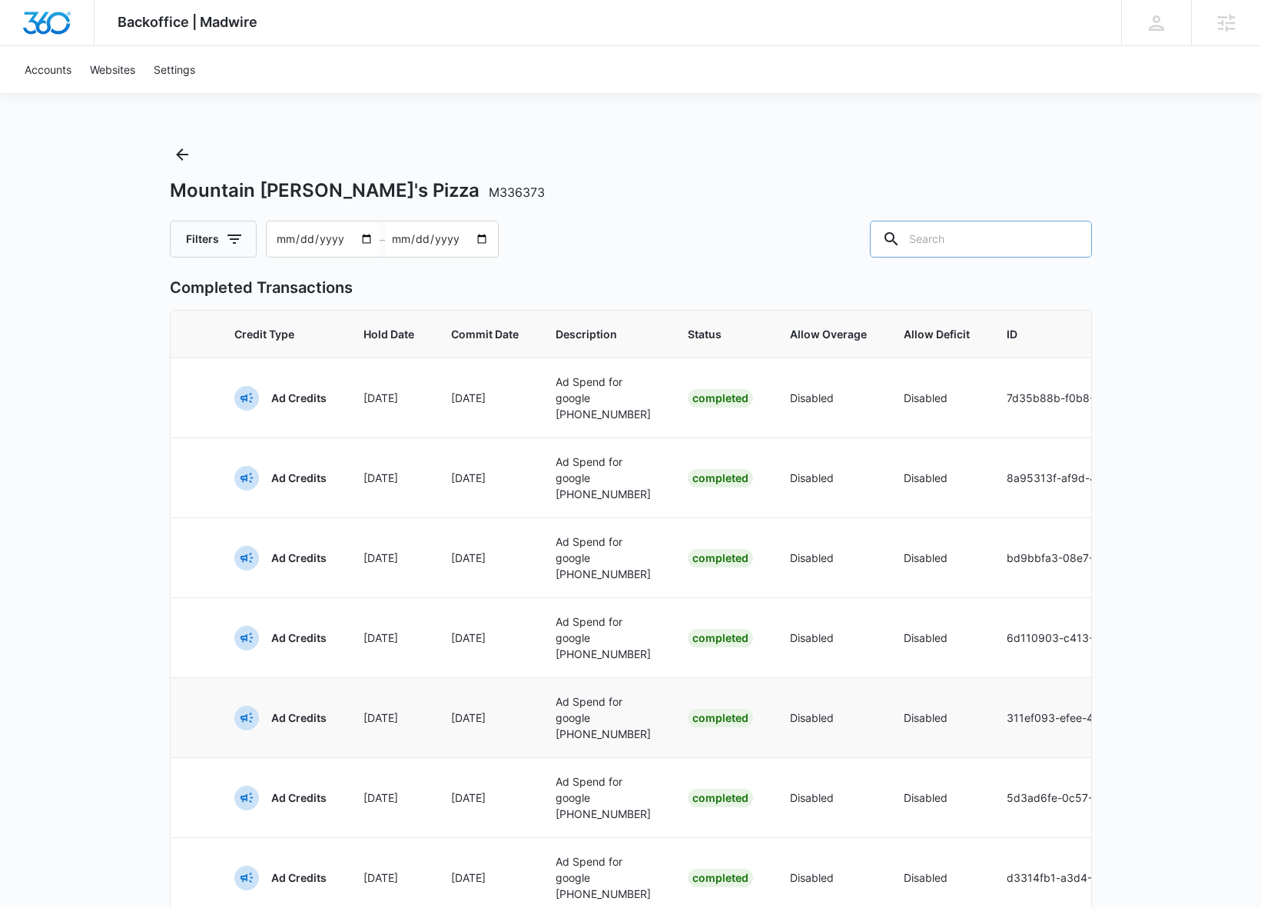
scroll to position [0, 0]
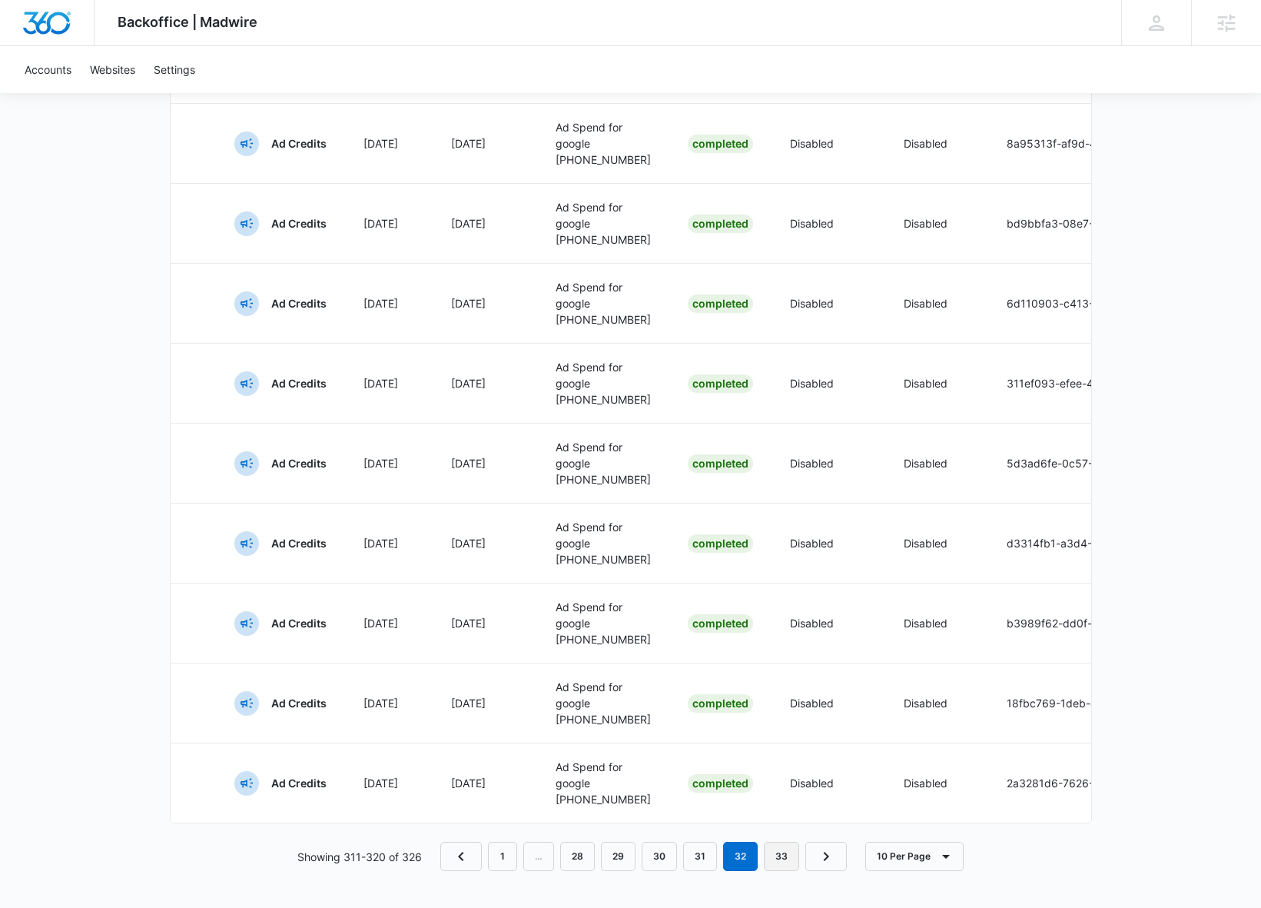
click at [779, 858] on link "33" at bounding box center [781, 856] width 35 height 29
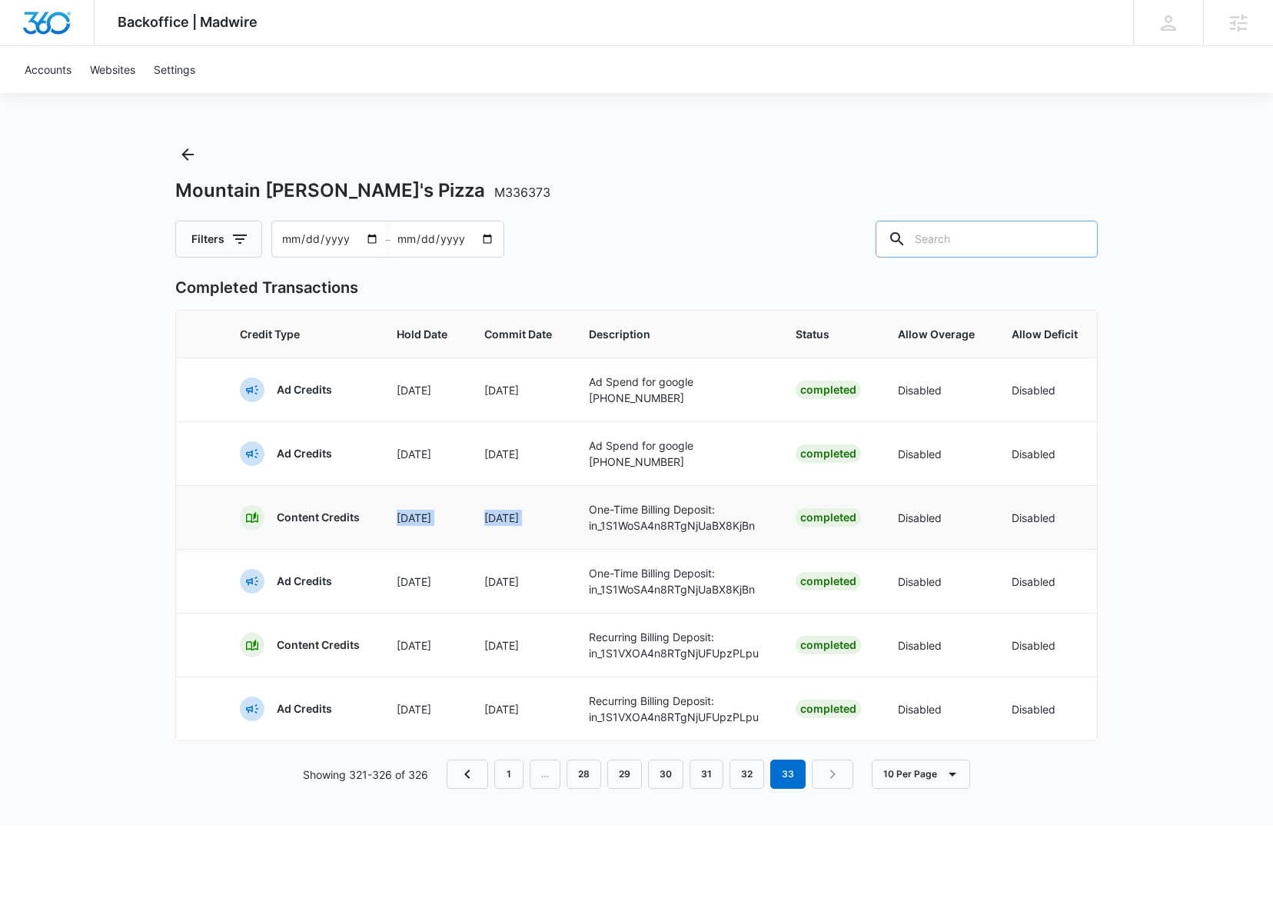
drag, startPoint x: 592, startPoint y: 510, endPoint x: 306, endPoint y: 542, distance: 287.8
click at [306, 542] on tr "Content Credits Aug 29 Aug 29 One-Time Billing Deposit: in_1S1WoSA4n8RTgNjUaBX8…" at bounding box center [878, 517] width 1405 height 64
click at [568, 649] on td "Aug 29" at bounding box center [518, 645] width 105 height 64
click at [593, 508] on p "One-Time Billing Deposit: in_1S1WoSA4n8RTgNjUaBX8KjBn" at bounding box center [674, 517] width 170 height 32
drag, startPoint x: 592, startPoint y: 509, endPoint x: 608, endPoint y: 507, distance: 16.3
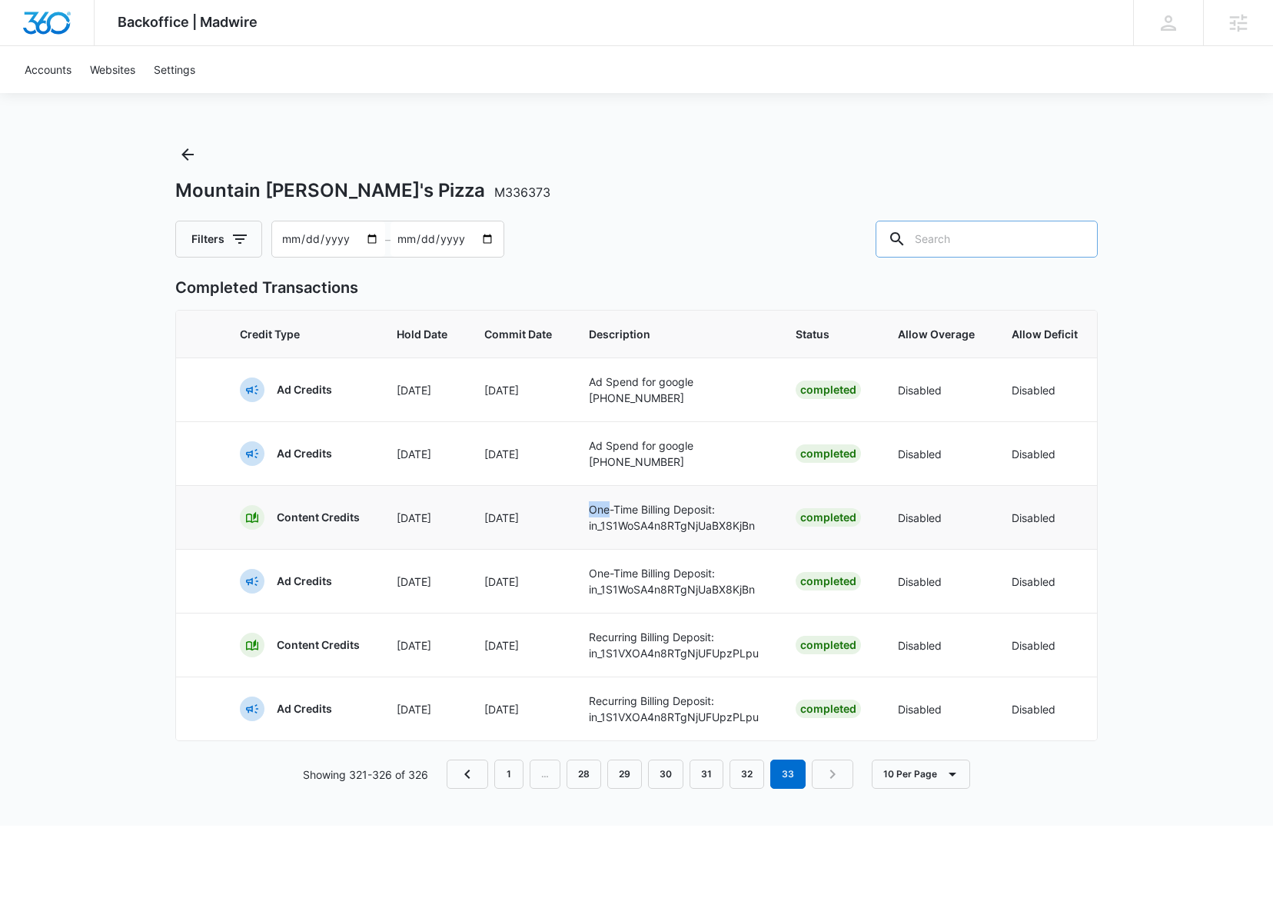
click at [608, 507] on p "One-Time Billing Deposit: in_1S1WoSA4n8RTgNjUaBX8KjBn" at bounding box center [674, 517] width 170 height 32
click at [534, 517] on p "Aug 29" at bounding box center [518, 518] width 68 height 16
drag, startPoint x: 563, startPoint y: 513, endPoint x: 586, endPoint y: 510, distance: 22.6
click at [586, 510] on tr "Content Credits Aug 29 Aug 29 One-Time Billing Deposit: in_1S1WoSA4n8RTgNjUaBX8…" at bounding box center [878, 517] width 1405 height 64
click at [841, 789] on nav "1 … 28 29 30 31 32 33" at bounding box center [650, 773] width 407 height 29
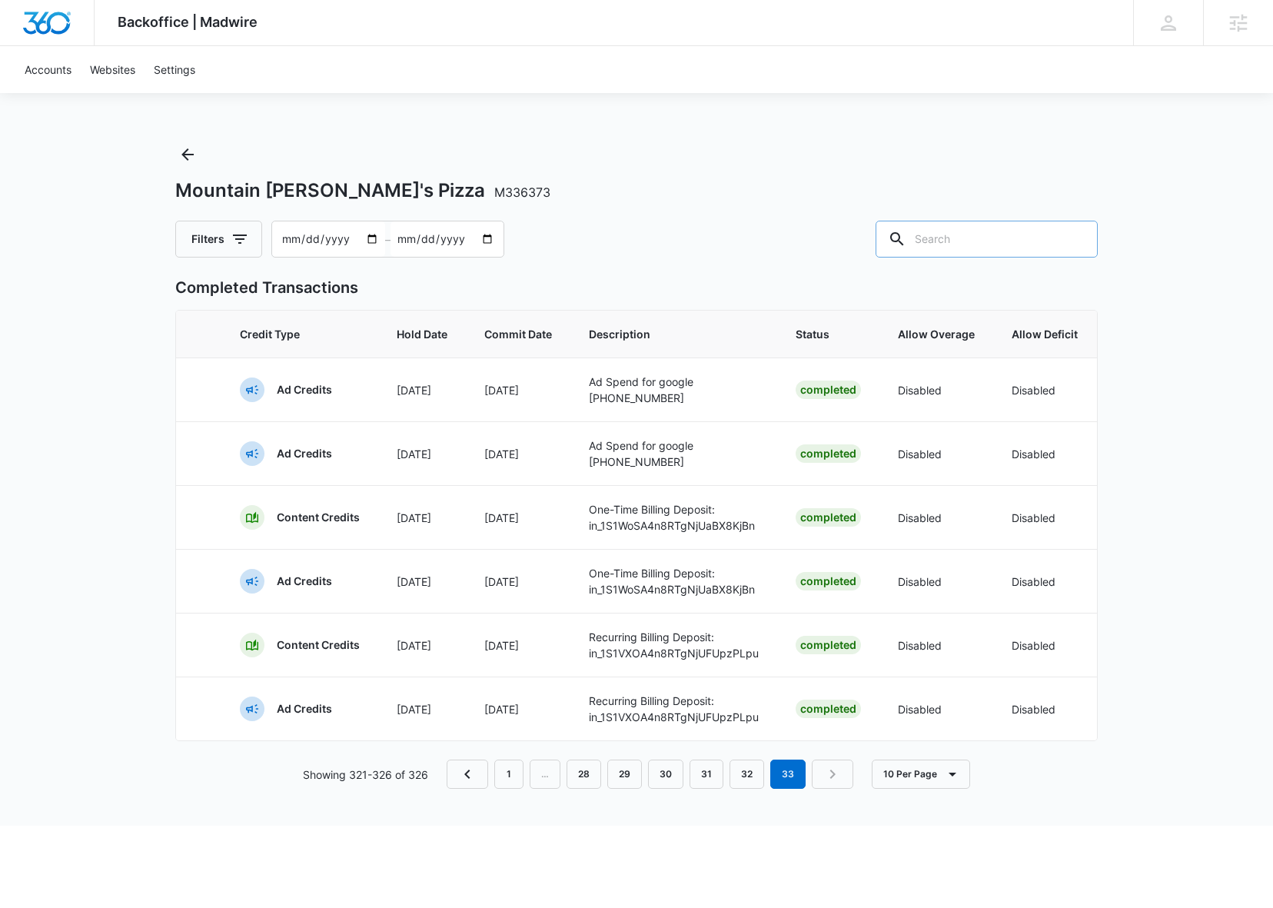
click at [832, 771] on nav "1 … 28 29 30 31 32 33" at bounding box center [650, 773] width 407 height 29
click at [828, 780] on nav "1 … 28 29 30 31 32 33" at bounding box center [650, 773] width 407 height 29
click at [829, 853] on html "Backoffice | Madwire Apps Settings Dominic Bejarano dominic.bejarano@madwire.co…" at bounding box center [636, 454] width 1273 height 908
drag, startPoint x: 654, startPoint y: 639, endPoint x: 1153, endPoint y: 661, distance: 499.4
click at [1181, 661] on div "Backoffice | Madwire Apps Settings Dominic Bejarano dominic.bejarano@madwire.co…" at bounding box center [636, 413] width 1273 height 826
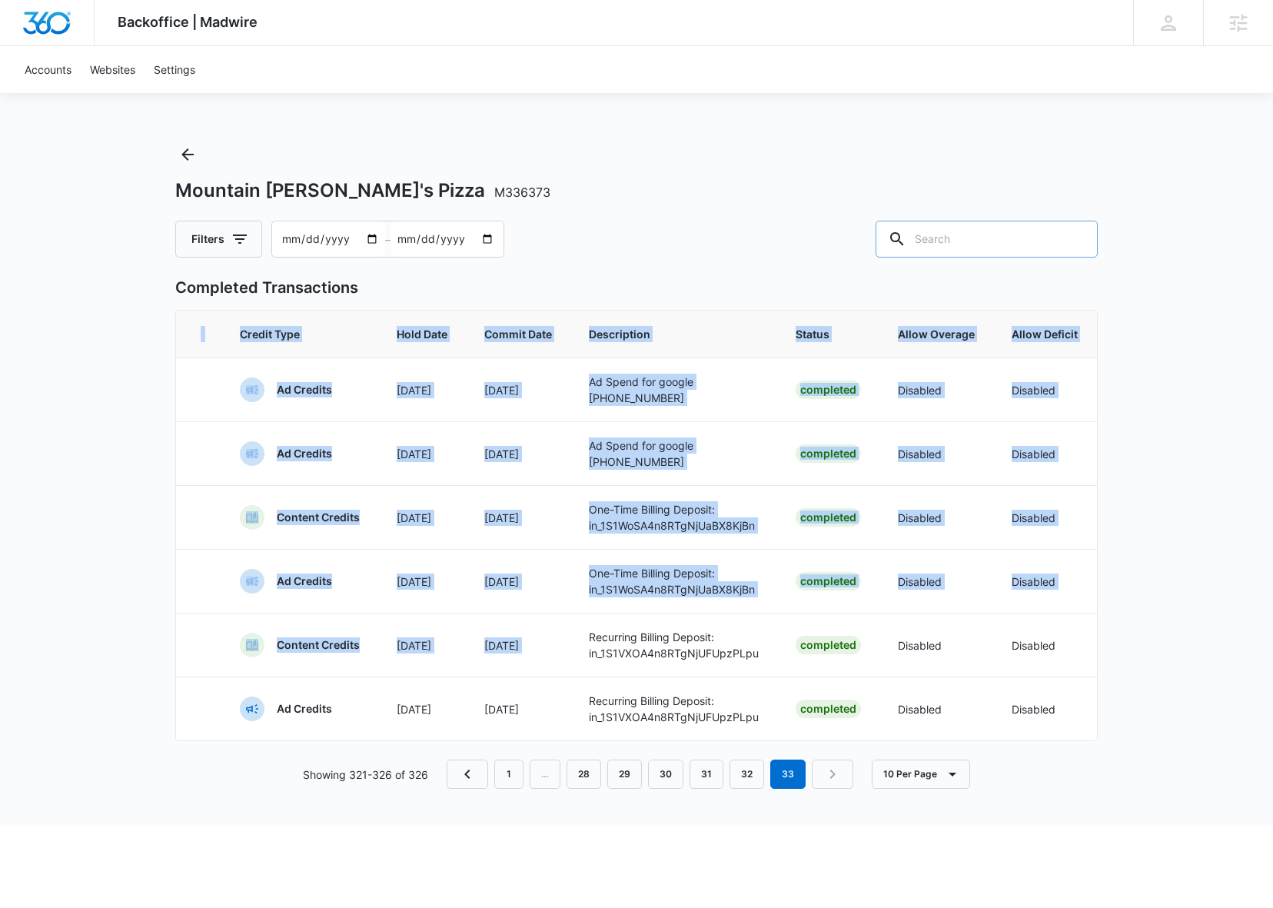
drag, startPoint x: 590, startPoint y: 636, endPoint x: 48, endPoint y: 607, distance: 543.4
click at [0, 621] on html "Backoffice | Madwire Apps Settings Dominic Bejarano dominic.bejarano@madwire.co…" at bounding box center [636, 454] width 1273 height 908
click at [547, 527] on td "Aug 29" at bounding box center [518, 517] width 105 height 64
